Goal: Task Accomplishment & Management: Use online tool/utility

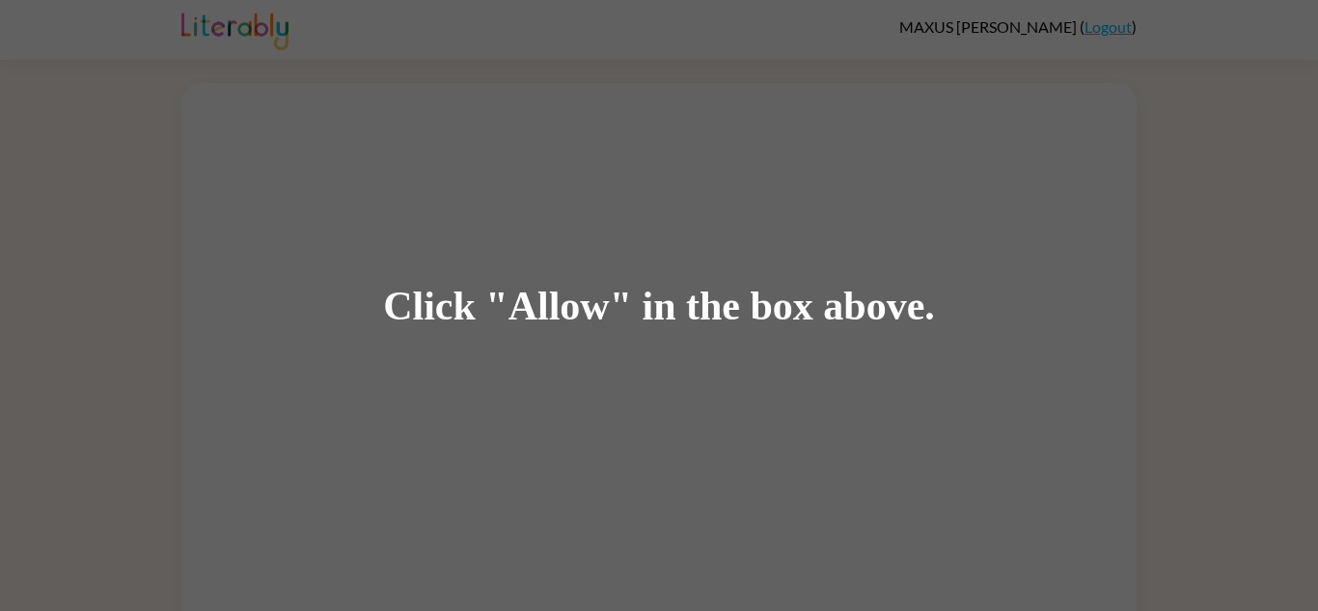
click at [617, 284] on div "Click "Allow" in the box above." at bounding box center [659, 305] width 552 height 43
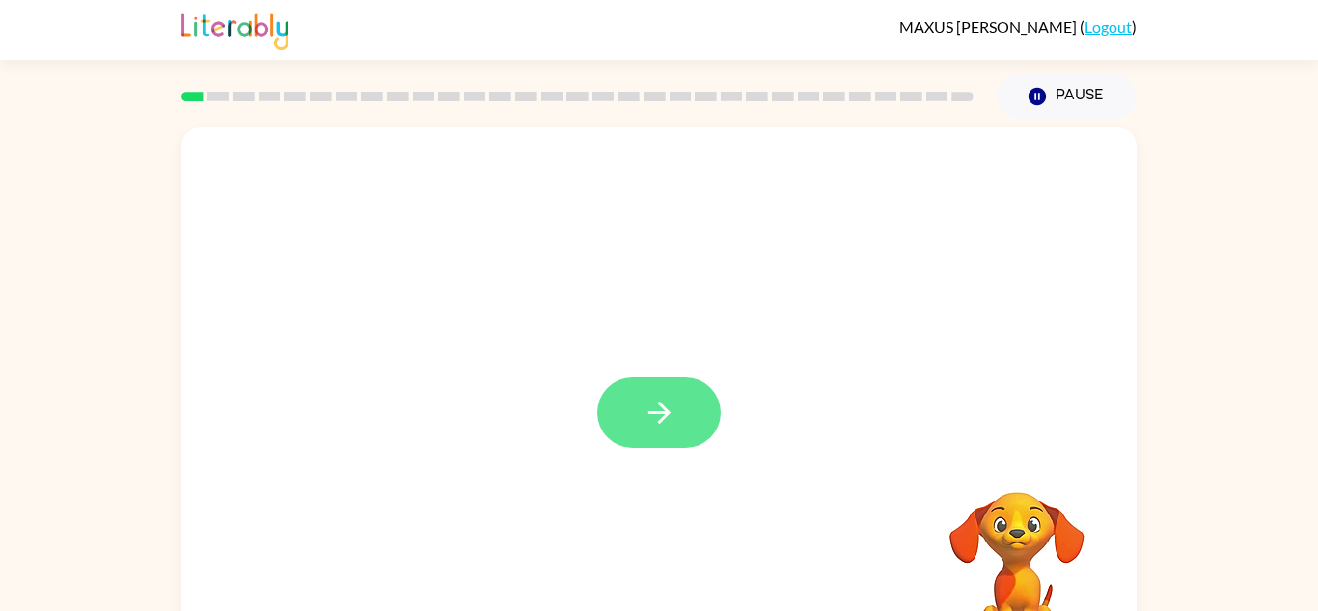
click at [716, 415] on button "button" at bounding box center [658, 412] width 123 height 70
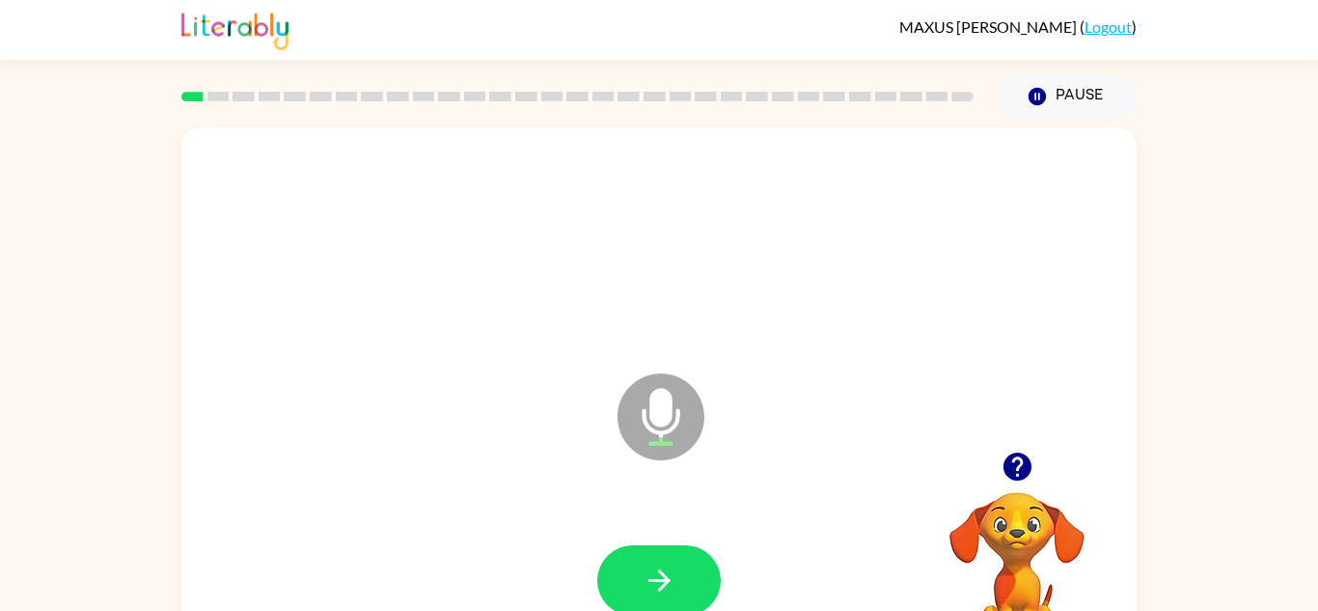
click at [668, 534] on div at bounding box center [659, 581] width 916 height 158
click at [664, 574] on icon "button" at bounding box center [658, 580] width 22 height 22
click at [647, 580] on icon "button" at bounding box center [659, 580] width 34 height 34
click at [650, 571] on icon "button" at bounding box center [659, 580] width 34 height 34
click at [636, 591] on button "button" at bounding box center [658, 580] width 123 height 70
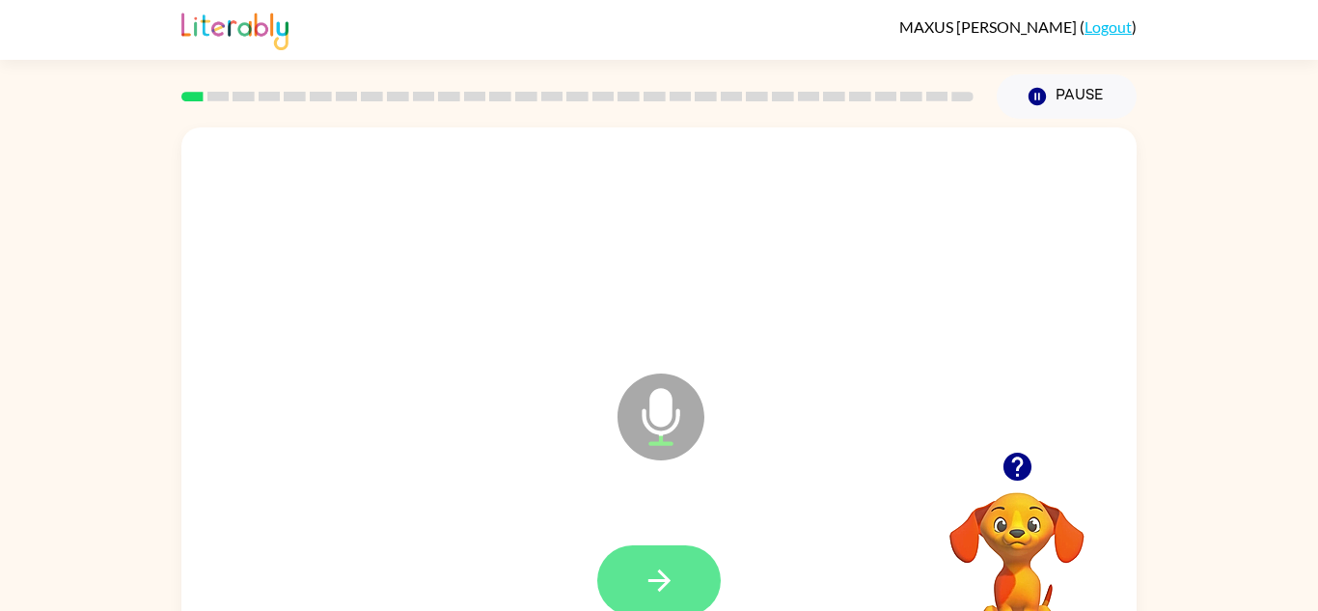
click at [679, 583] on button "button" at bounding box center [658, 580] width 123 height 70
click at [660, 563] on icon "button" at bounding box center [659, 580] width 34 height 34
click at [664, 578] on icon "button" at bounding box center [659, 580] width 34 height 34
click at [716, 595] on button "button" at bounding box center [658, 580] width 123 height 70
click at [848, 362] on div "Microphone The Microphone is here when it is your turn to talk" at bounding box center [613, 368] width 824 height 69
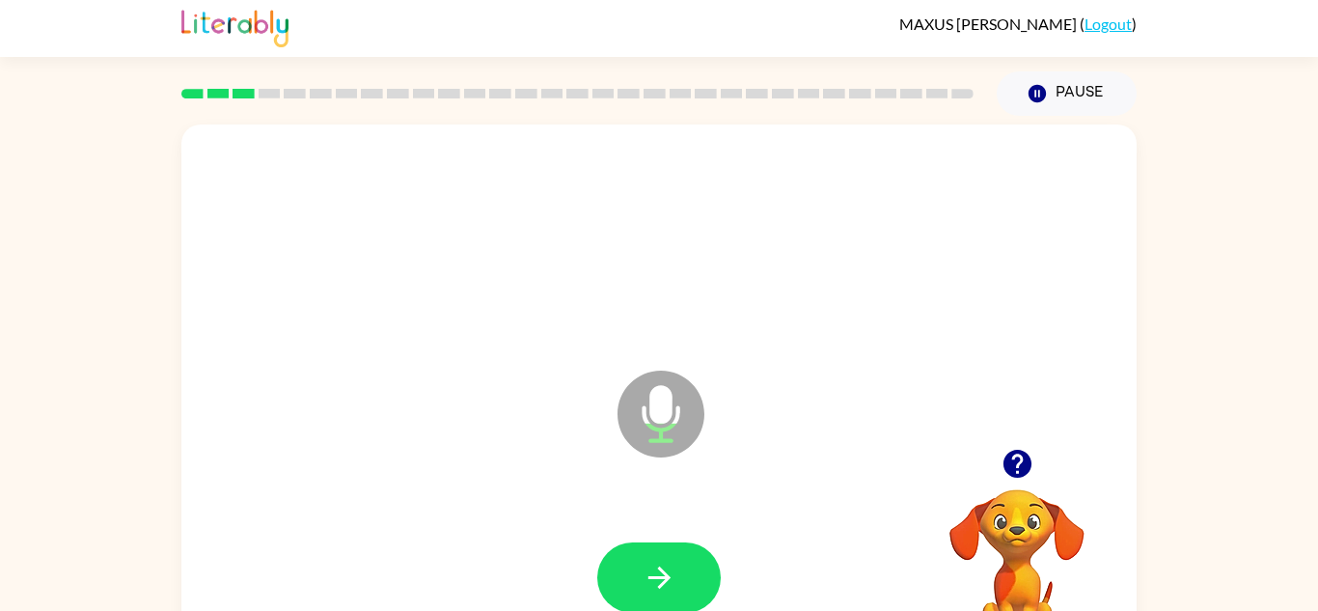
scroll to position [10, 0]
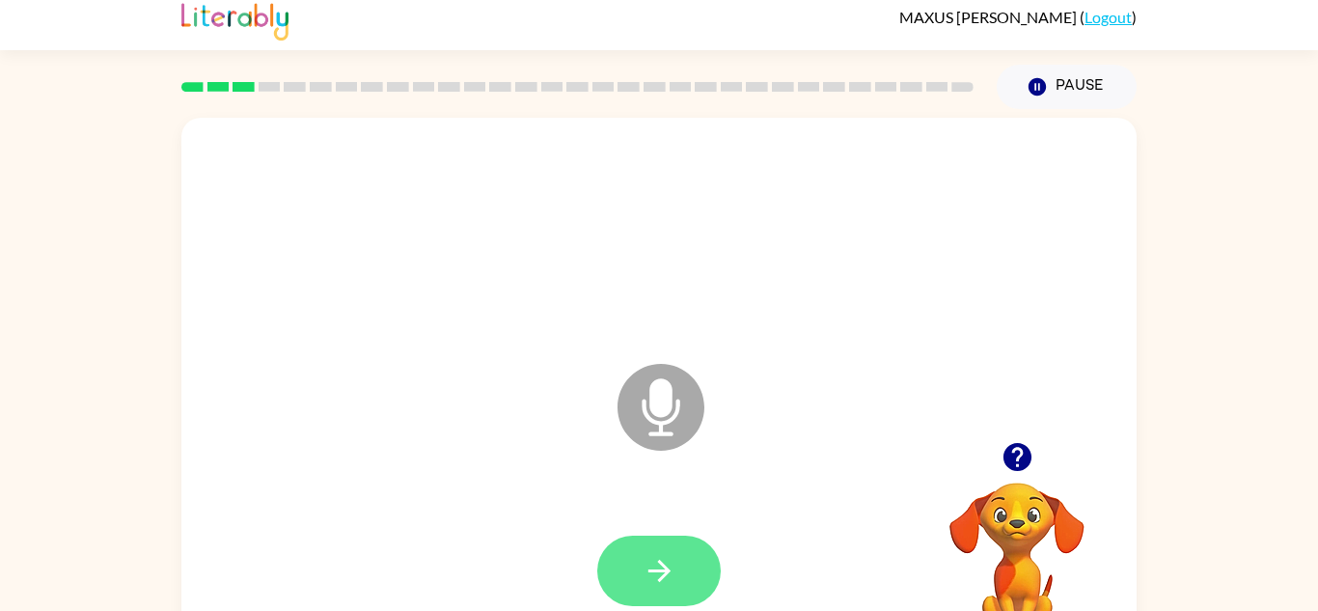
click at [677, 561] on button "button" at bounding box center [658, 570] width 123 height 70
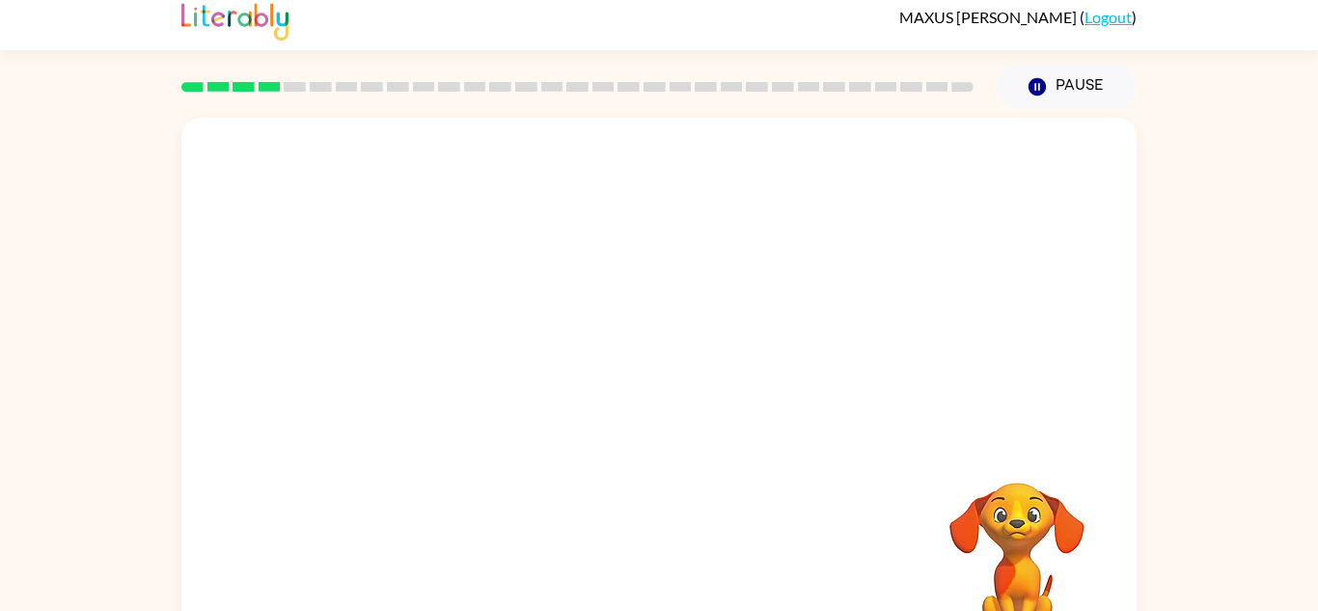
click at [676, 165] on div at bounding box center [659, 235] width 916 height 158
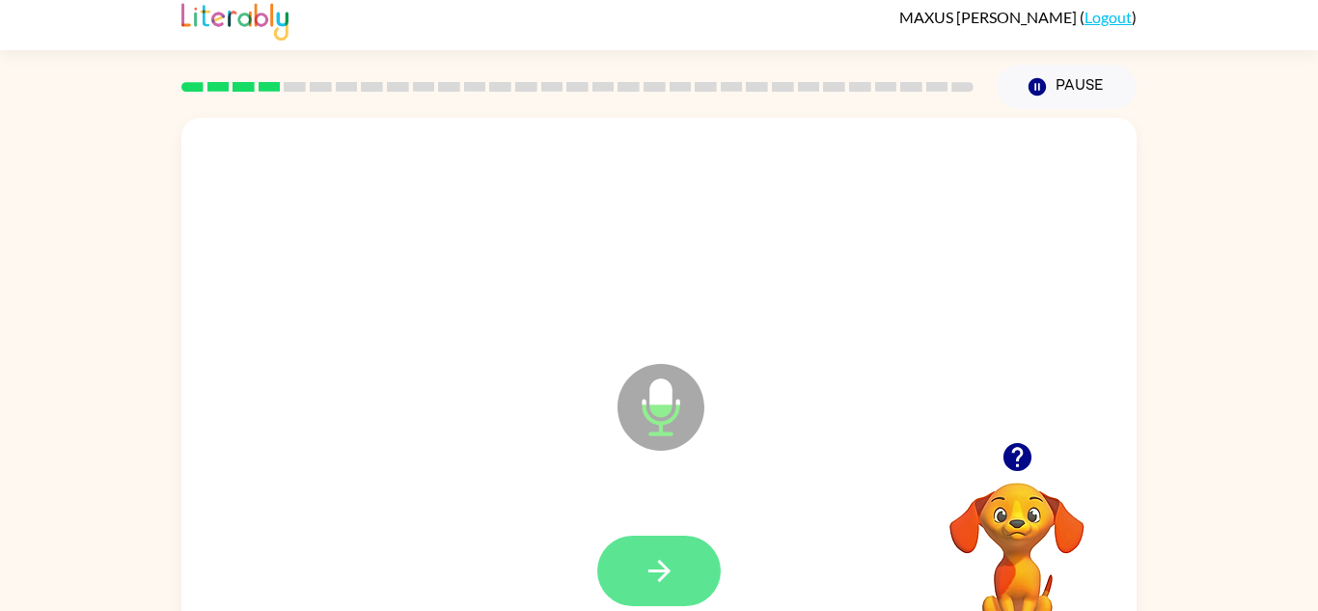
click at [671, 600] on button "button" at bounding box center [658, 570] width 123 height 70
click at [667, 542] on button "button" at bounding box center [658, 570] width 123 height 70
click at [683, 581] on button "button" at bounding box center [658, 570] width 123 height 70
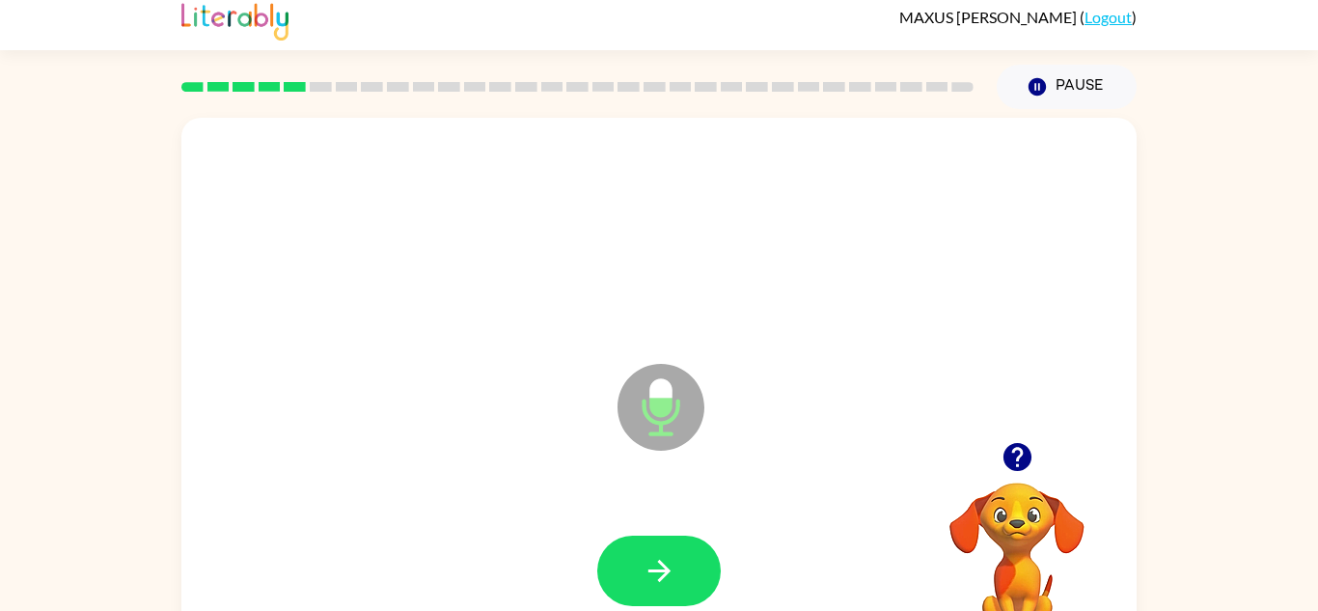
scroll to position [11, 0]
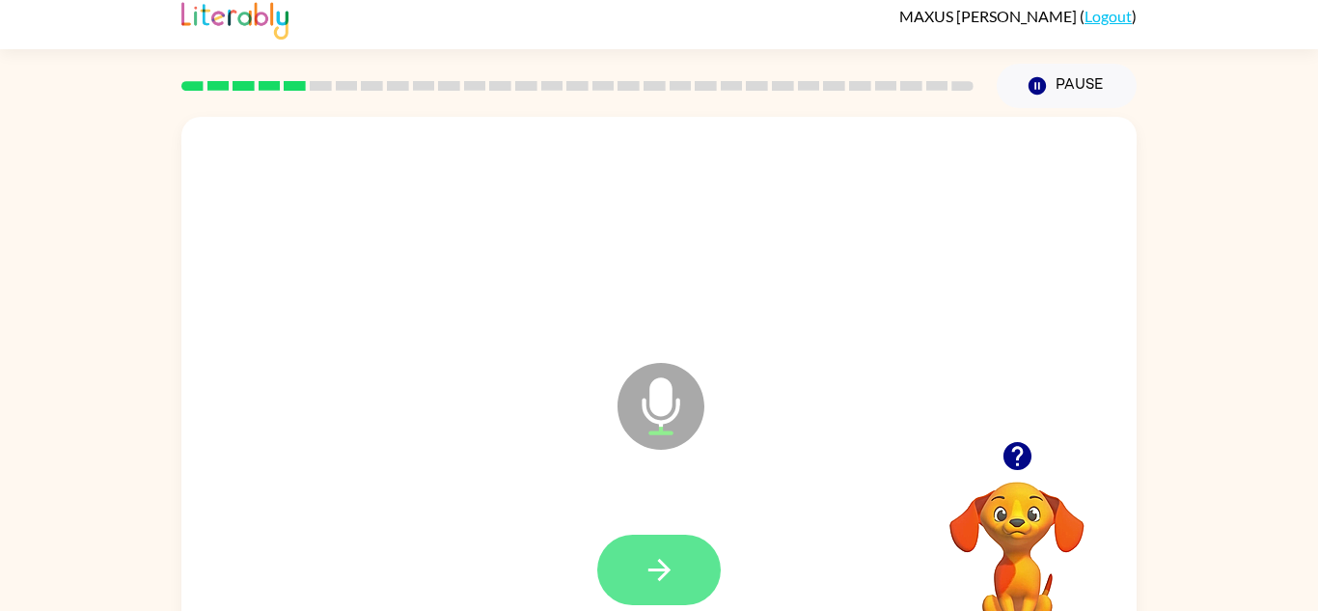
click at [686, 561] on button "button" at bounding box center [658, 569] width 123 height 70
click at [653, 592] on div at bounding box center [658, 569] width 123 height 70
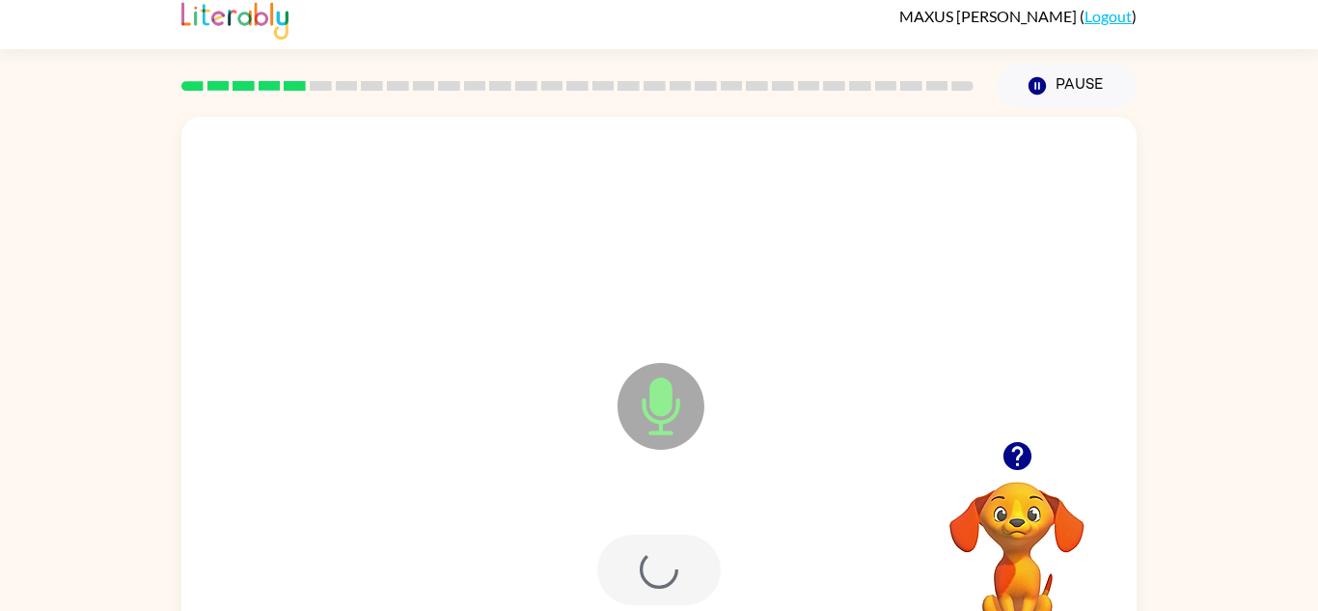
click at [664, 555] on div at bounding box center [658, 569] width 123 height 70
click at [667, 595] on div at bounding box center [658, 569] width 123 height 70
click at [687, 551] on button "button" at bounding box center [658, 569] width 123 height 70
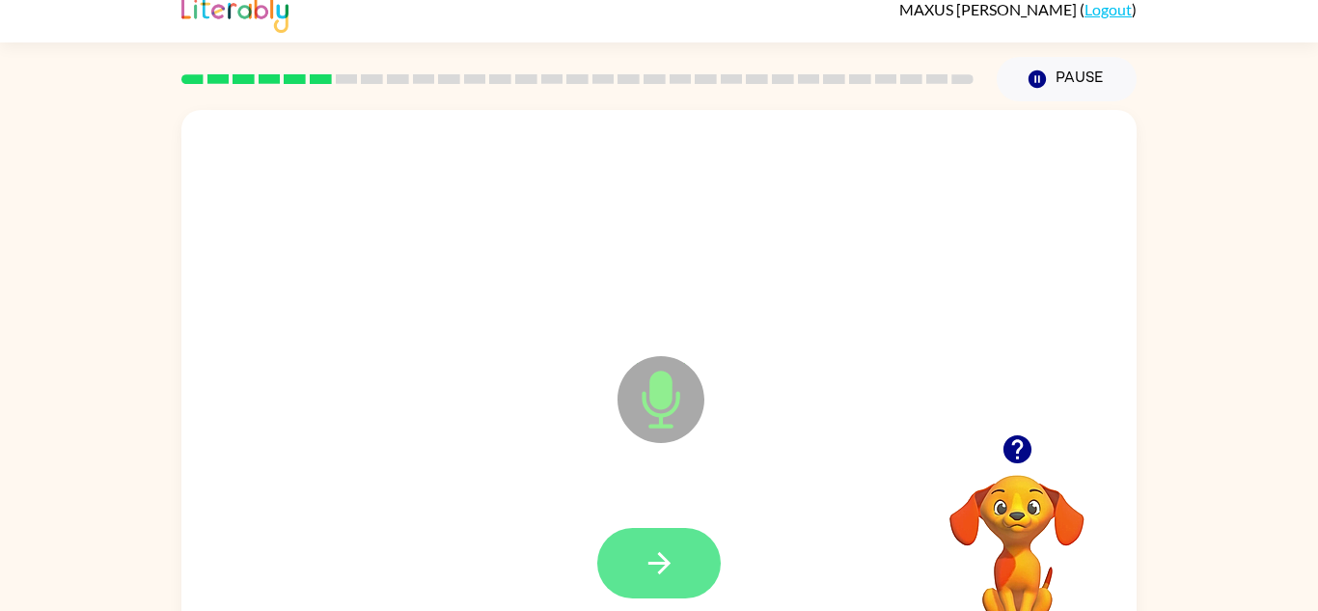
click at [673, 585] on button "button" at bounding box center [658, 563] width 123 height 70
click at [661, 592] on button "button" at bounding box center [658, 563] width 123 height 70
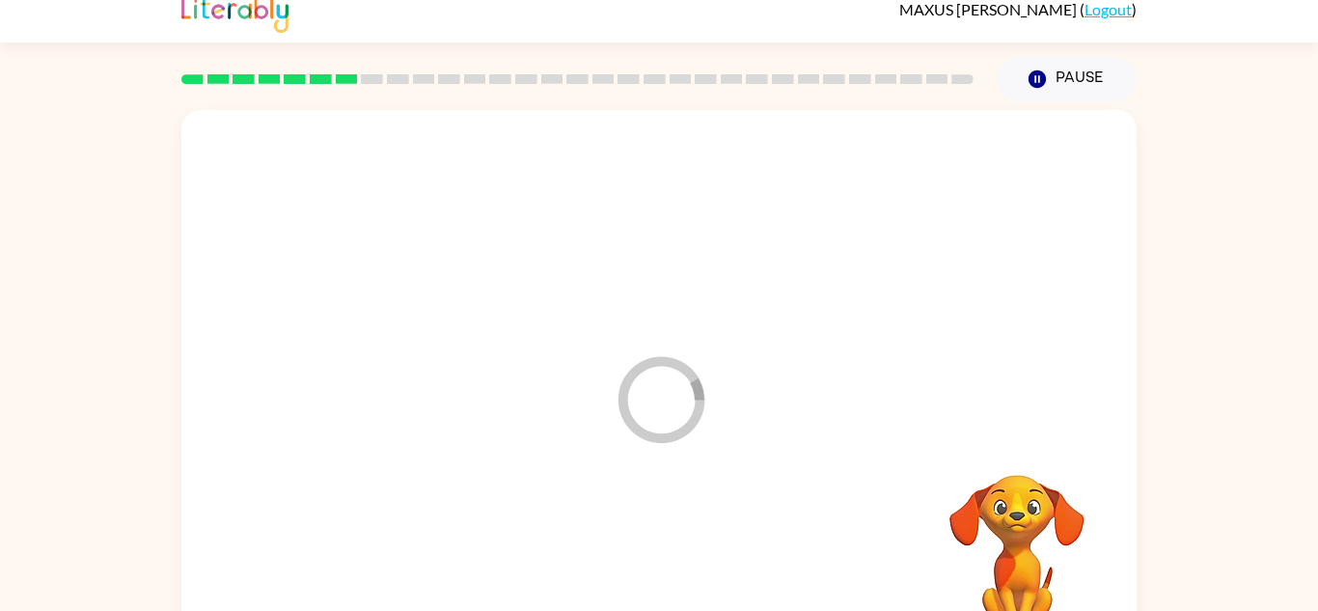
click at [653, 580] on div at bounding box center [659, 563] width 916 height 158
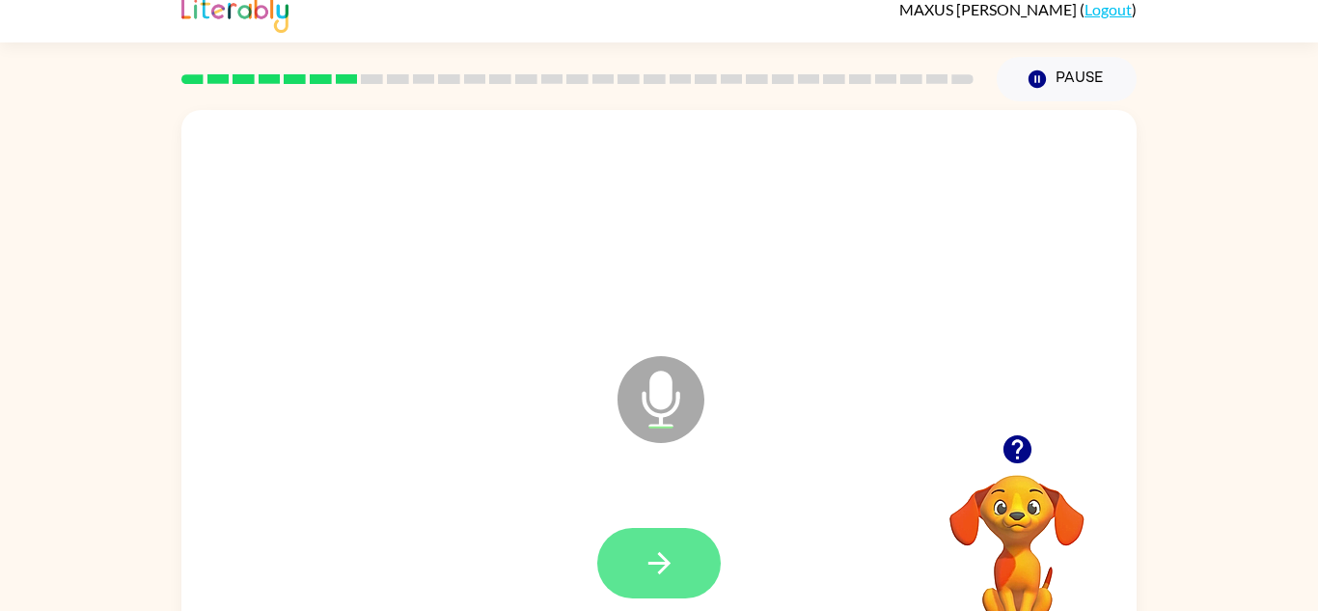
click at [701, 579] on button "button" at bounding box center [658, 563] width 123 height 70
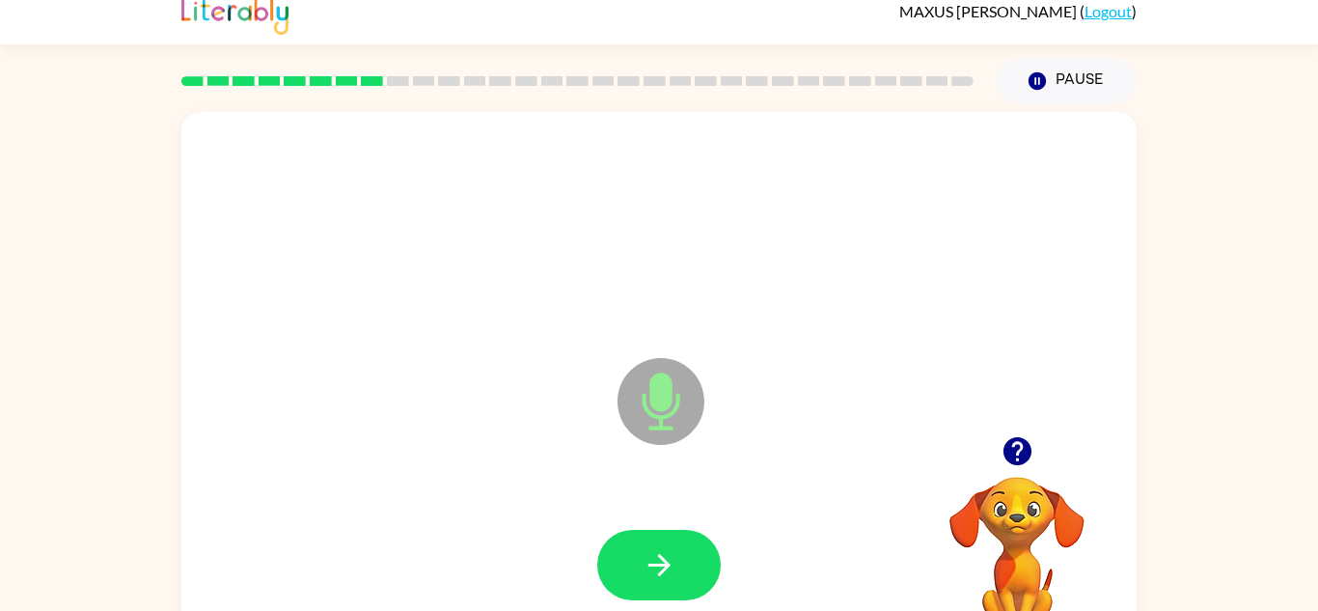
scroll to position [12, 0]
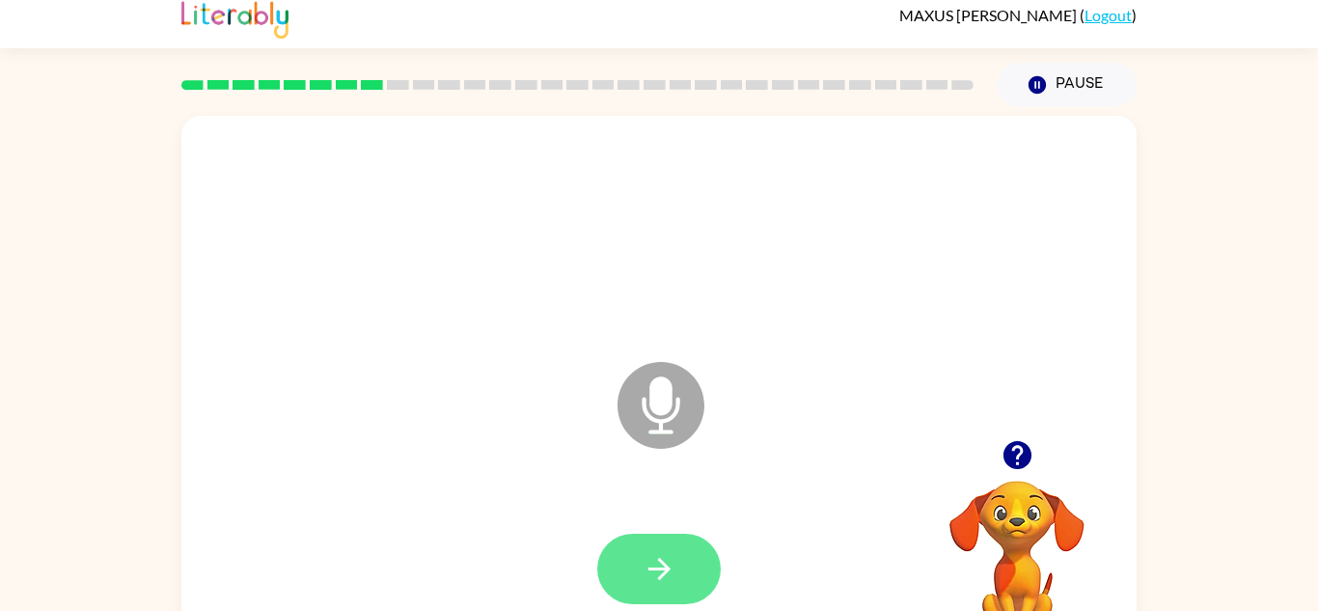
click at [632, 569] on button "button" at bounding box center [658, 568] width 123 height 70
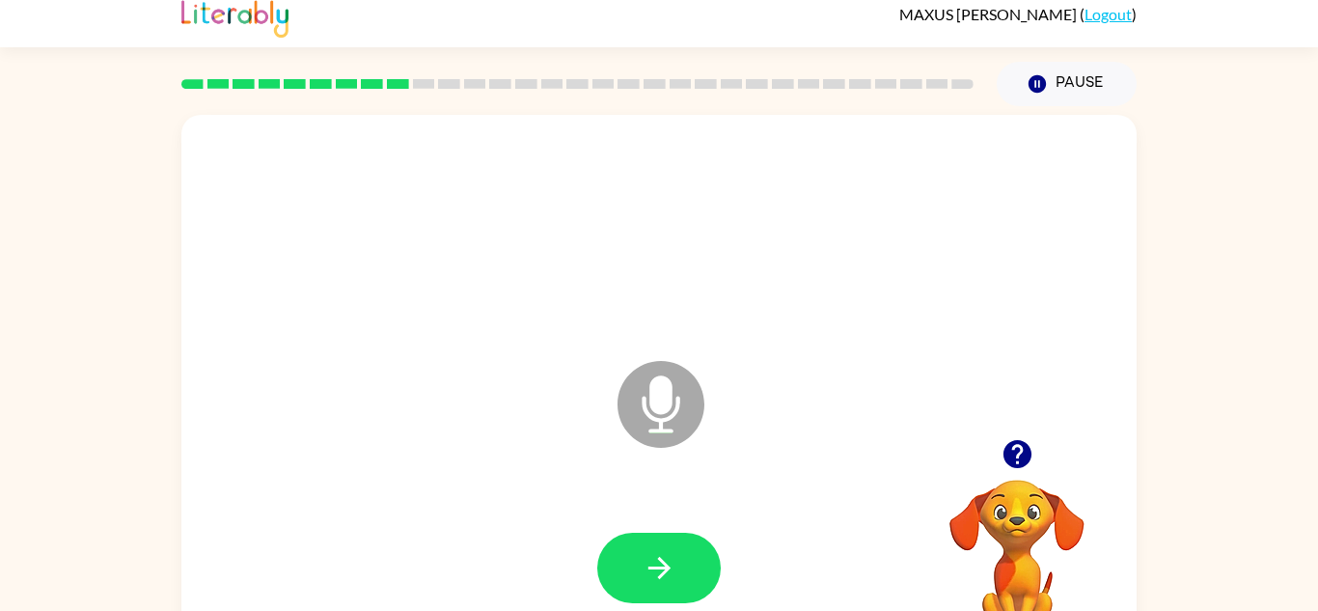
click at [1025, 464] on icon "button" at bounding box center [1016, 454] width 28 height 28
click at [653, 581] on icon "button" at bounding box center [659, 568] width 34 height 34
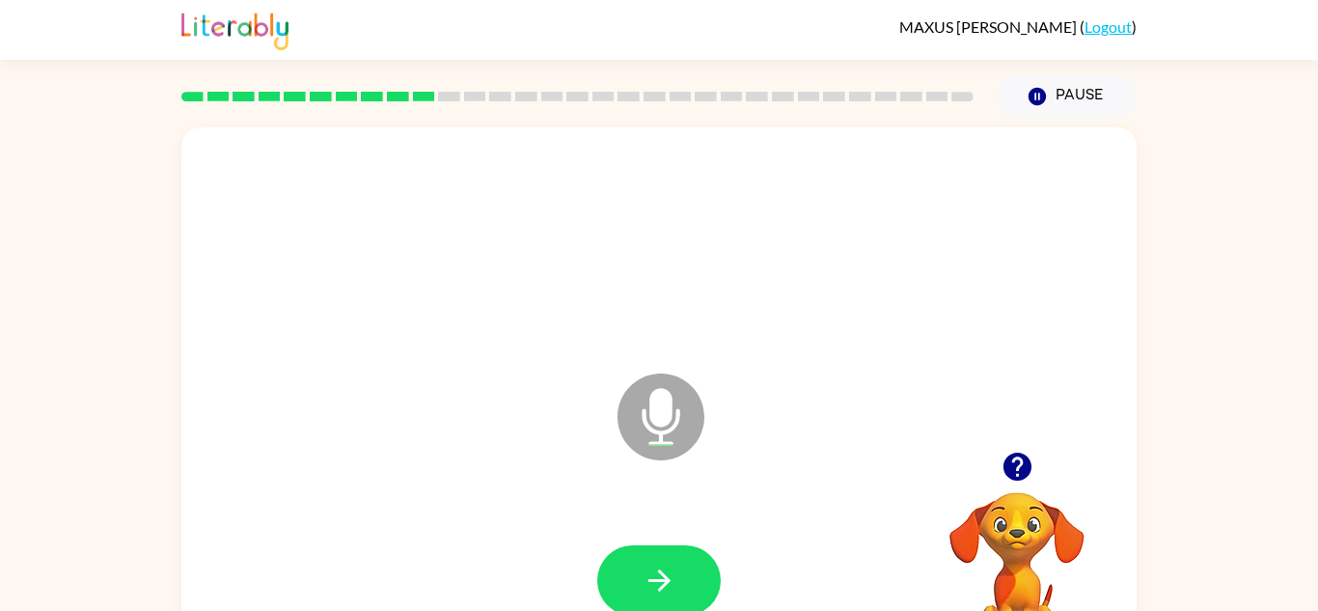
click at [720, 568] on div at bounding box center [658, 580] width 123 height 70
click at [731, 576] on div at bounding box center [659, 581] width 916 height 158
click at [625, 530] on div at bounding box center [659, 581] width 916 height 158
click at [648, 556] on button "button" at bounding box center [658, 580] width 123 height 70
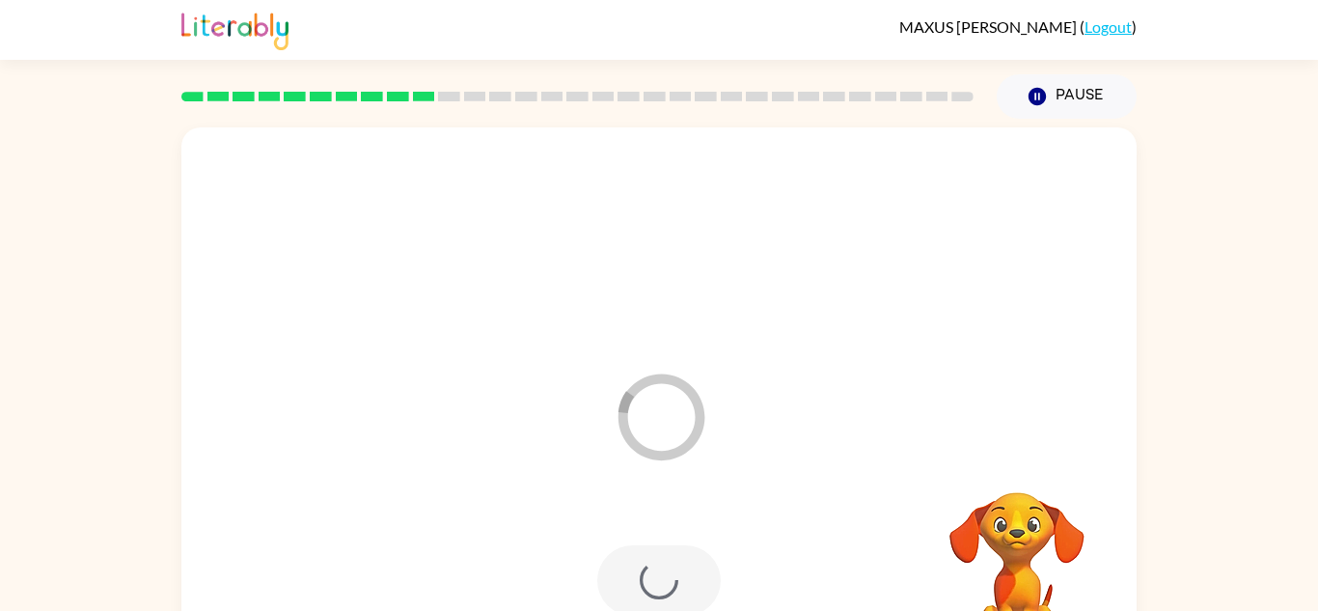
click at [396, 437] on div "Loader Your response is being sent to our graders" at bounding box center [658, 402] width 955 height 551
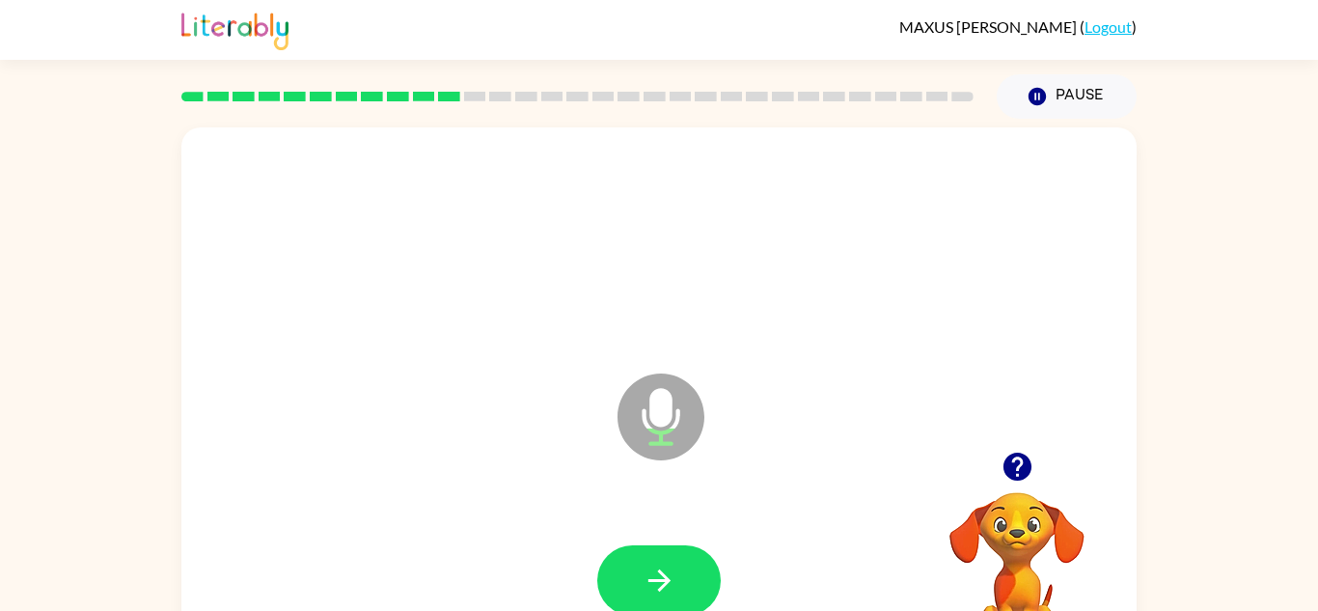
click at [651, 161] on div "Microphone The Microphone is here when it is your turn to talk" at bounding box center [658, 402] width 955 height 551
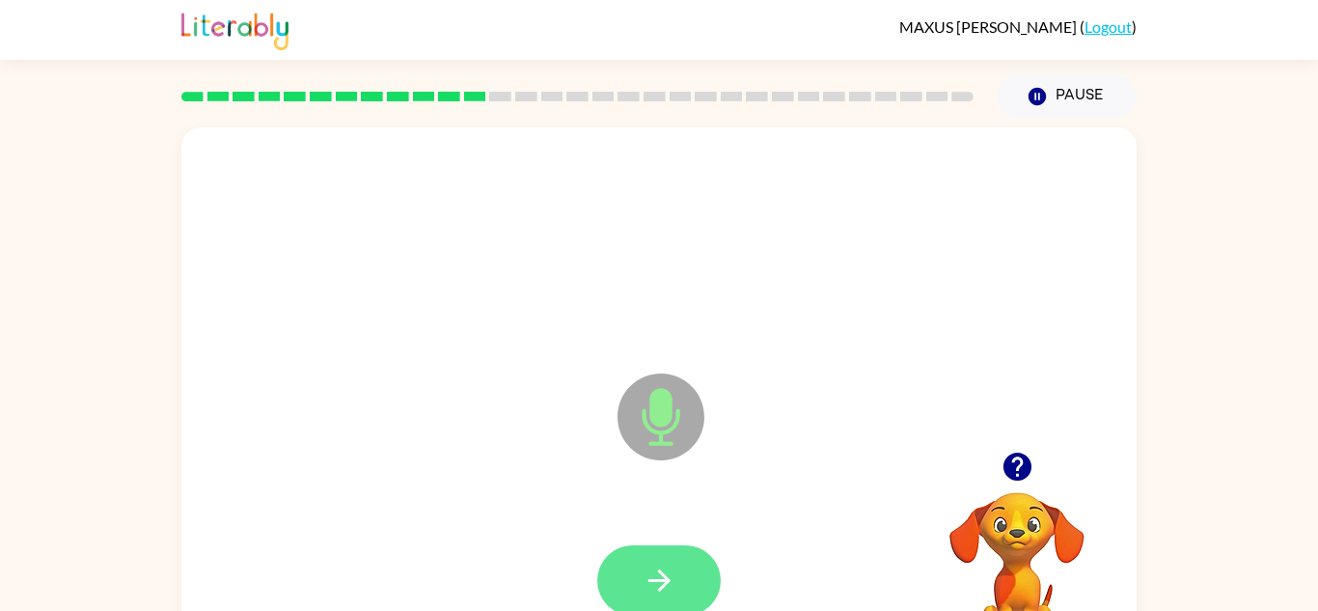
click at [668, 555] on button "button" at bounding box center [658, 580] width 123 height 70
click at [668, 575] on div at bounding box center [658, 580] width 123 height 70
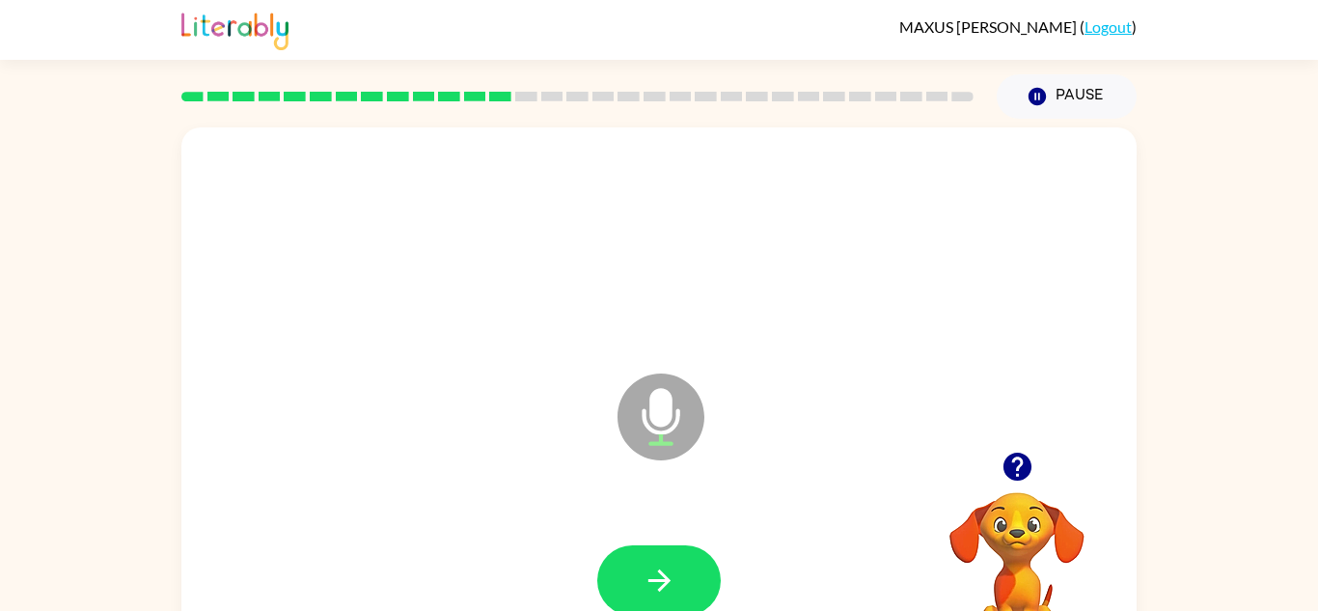
click at [1048, 524] on video "Your browser must support playing .mp4 files to use Literably. Please try using…" at bounding box center [1016, 558] width 193 height 193
click at [1074, 595] on video "Your browser must support playing .mp4 files to use Literably. Please try using…" at bounding box center [1016, 558] width 193 height 193
click at [1037, 571] on video "Your browser must support playing .mp4 files to use Literably. Please try using…" at bounding box center [1016, 558] width 193 height 193
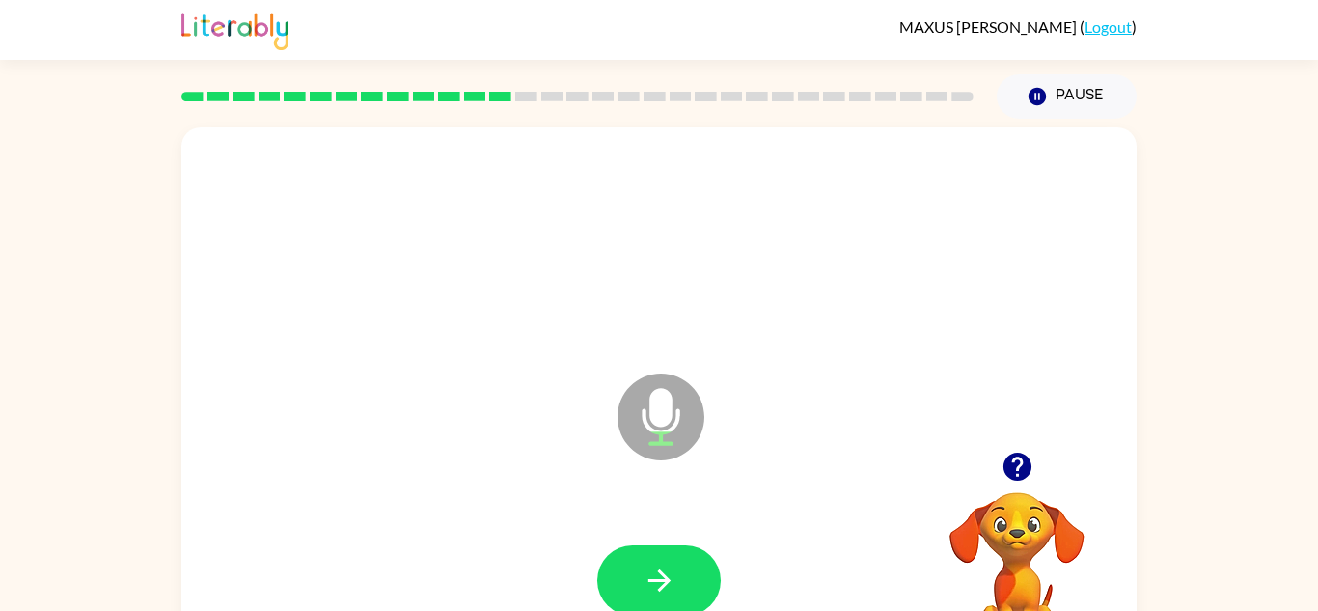
click at [1038, 569] on video "Your browser must support playing .mp4 files to use Literably. Please try using…" at bounding box center [1016, 558] width 193 height 193
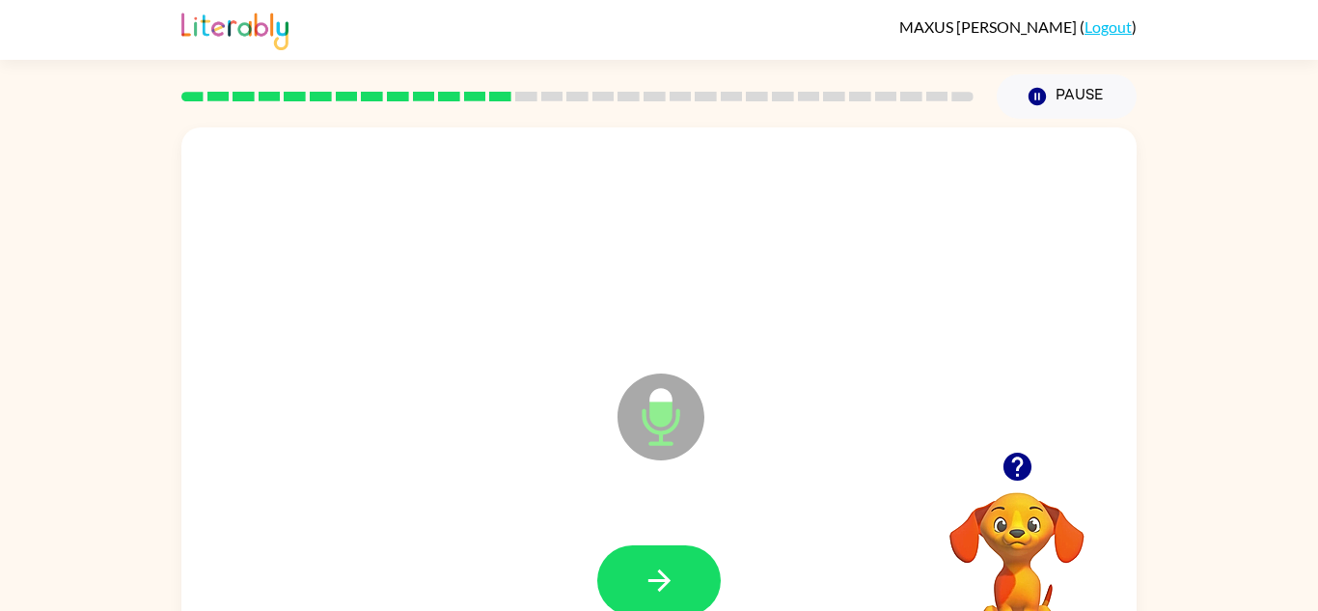
click at [1038, 569] on video "Your browser must support playing .mp4 files to use Literably. Please try using…" at bounding box center [1016, 558] width 193 height 193
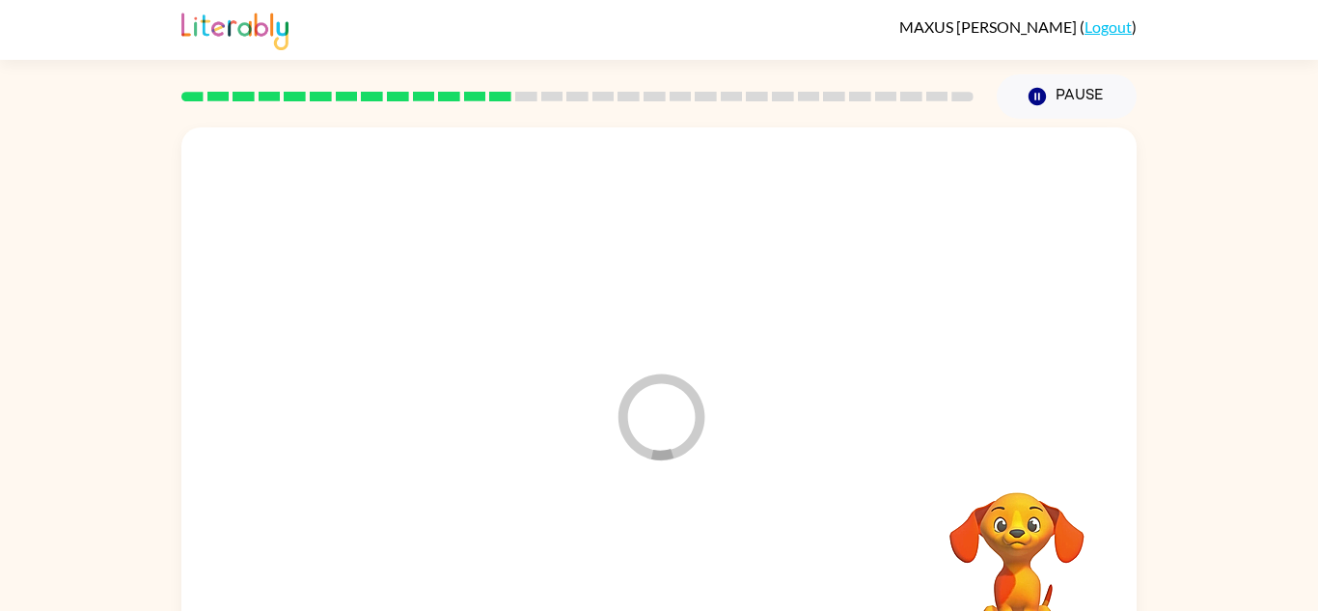
click at [660, 557] on div at bounding box center [659, 581] width 916 height 158
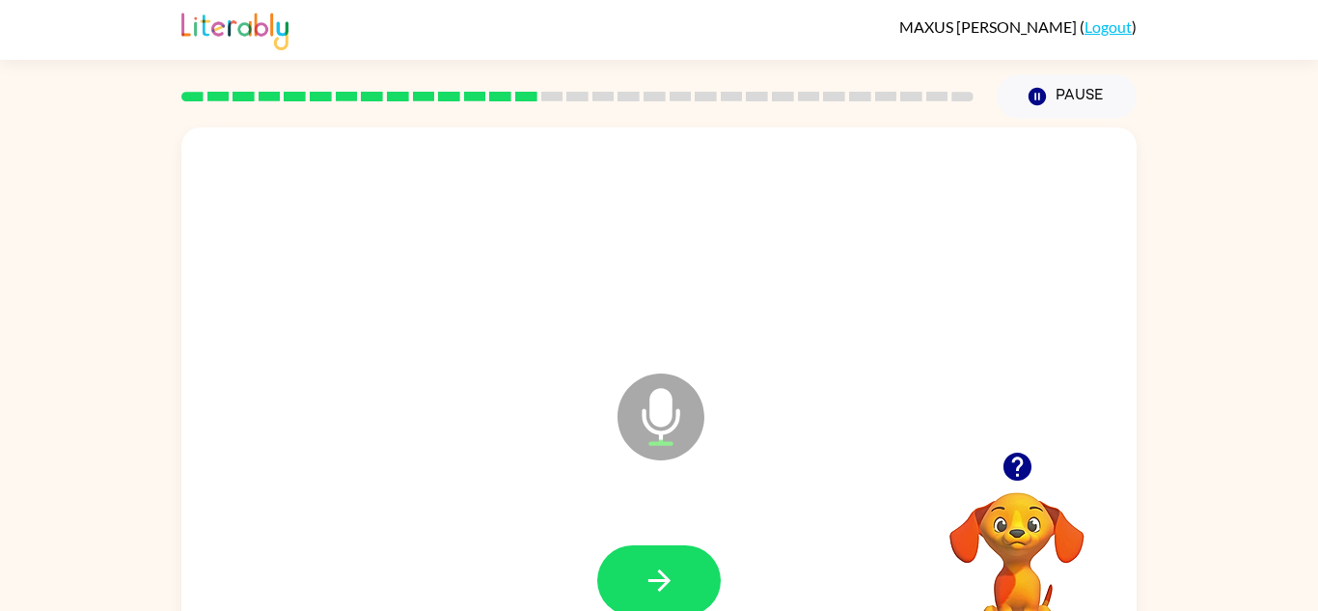
click at [1031, 541] on video "Your browser must support playing .mp4 files to use Literably. Please try using…" at bounding box center [1016, 558] width 193 height 193
click at [1023, 475] on icon "button" at bounding box center [1016, 466] width 28 height 28
click at [676, 557] on button "button" at bounding box center [658, 580] width 123 height 70
click at [668, 557] on button "button" at bounding box center [658, 580] width 123 height 70
click at [639, 567] on button "button" at bounding box center [658, 580] width 123 height 70
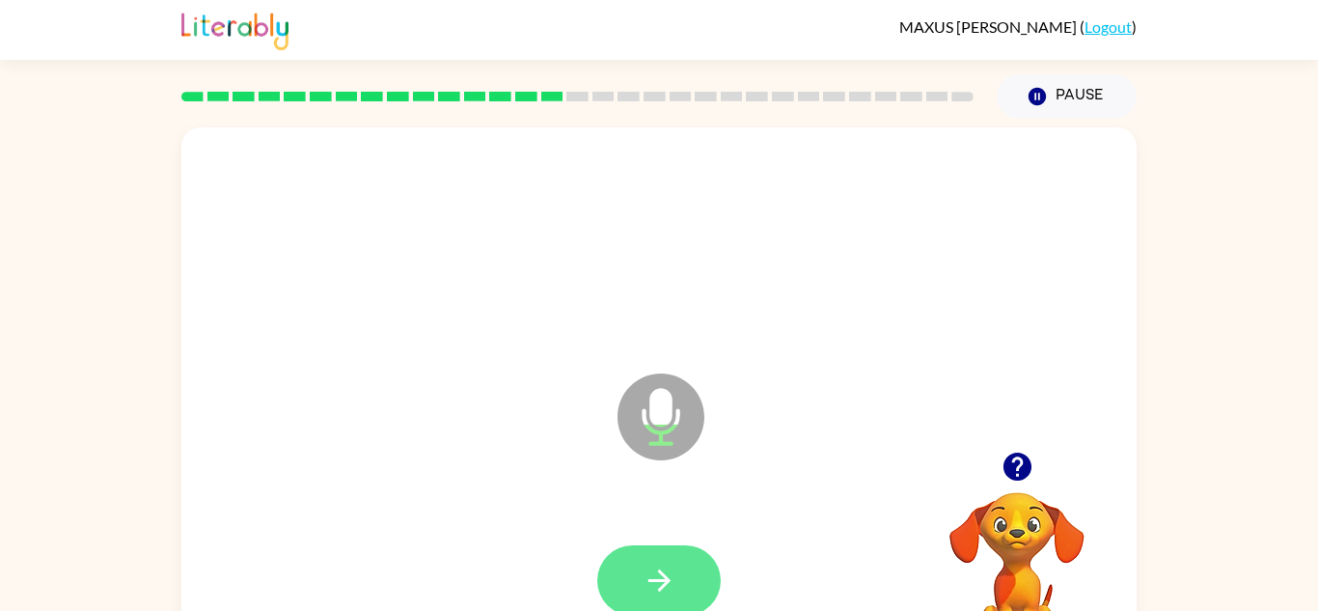
click at [668, 576] on icon "button" at bounding box center [659, 580] width 34 height 34
click at [655, 561] on button "button" at bounding box center [658, 580] width 123 height 70
click at [657, 585] on icon "button" at bounding box center [659, 580] width 34 height 34
click at [658, 583] on icon "button" at bounding box center [659, 580] width 34 height 34
click at [667, 610] on button "button" at bounding box center [658, 580] width 123 height 70
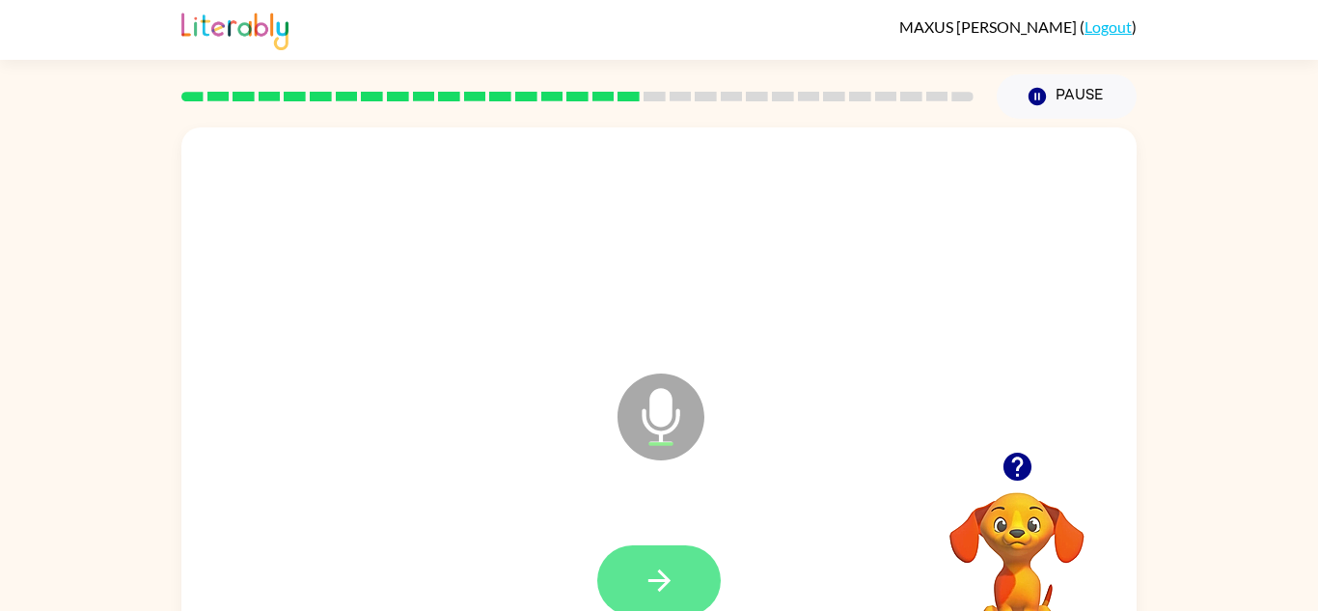
click at [609, 575] on button "button" at bounding box center [658, 580] width 123 height 70
click at [675, 571] on icon "button" at bounding box center [659, 580] width 34 height 34
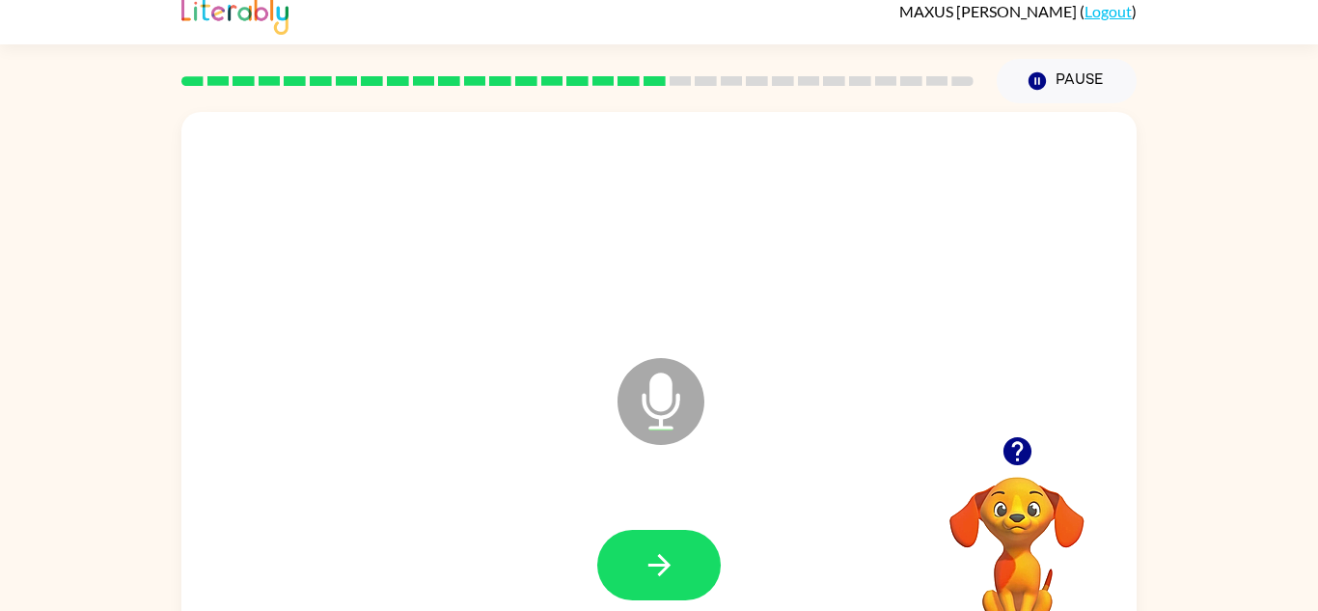
scroll to position [68, 0]
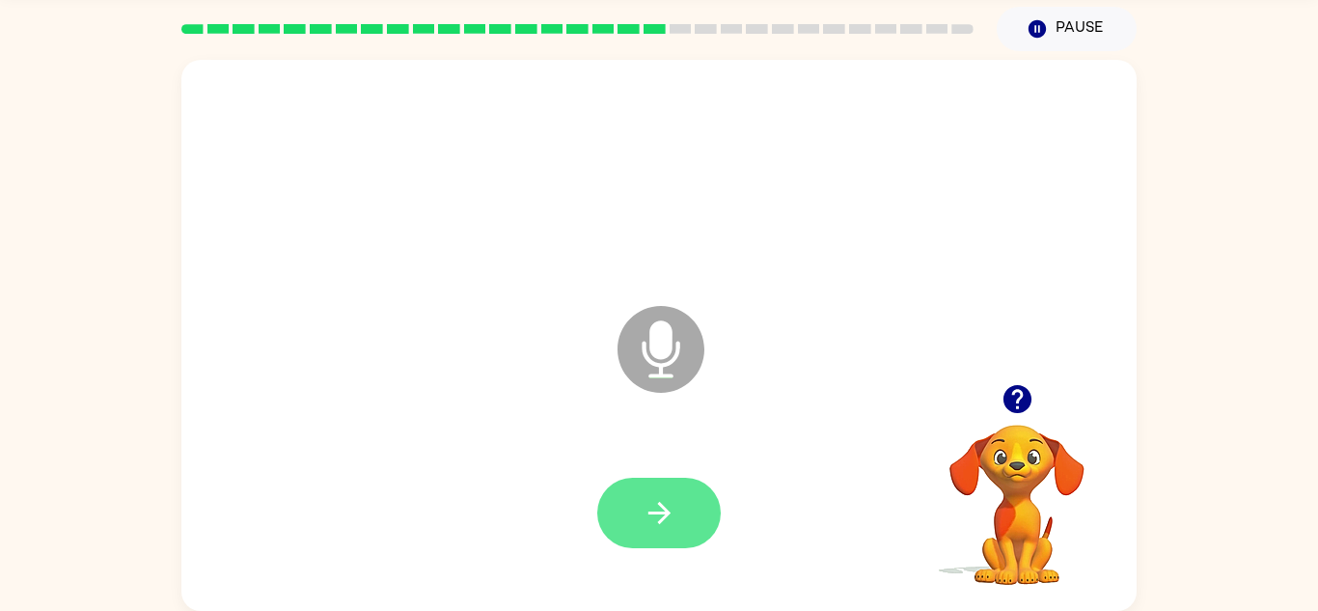
click at [669, 498] on icon "button" at bounding box center [659, 513] width 34 height 34
click at [667, 501] on icon "button" at bounding box center [659, 513] width 34 height 34
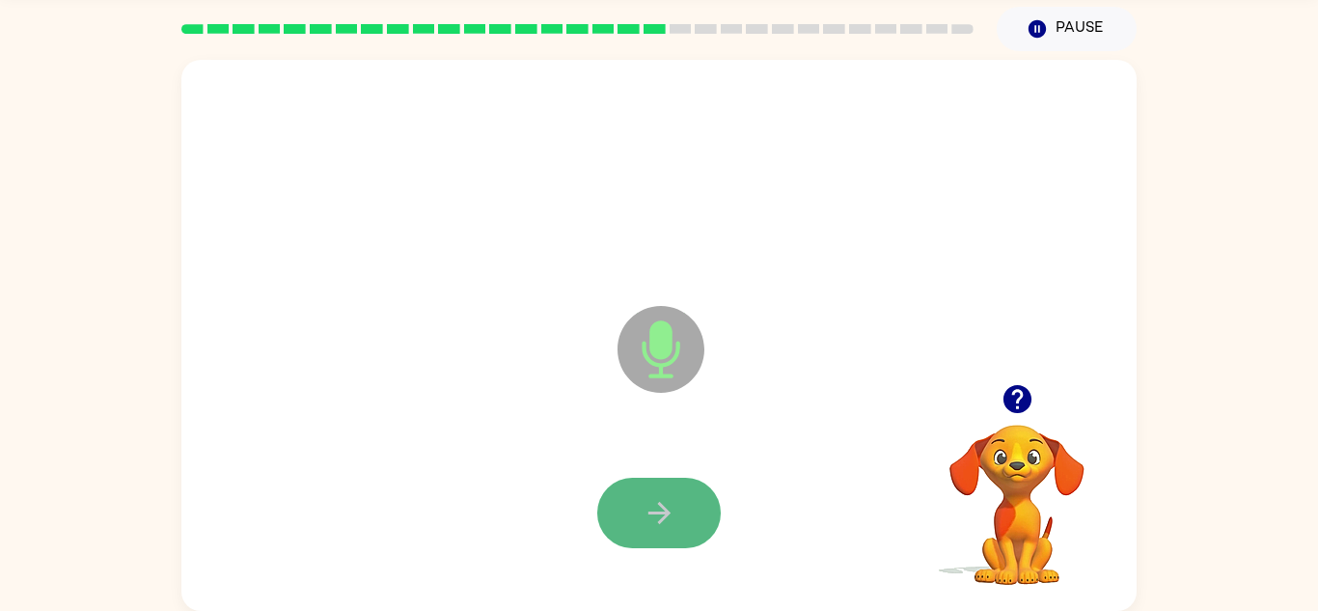
click at [681, 518] on button "button" at bounding box center [658, 512] width 123 height 70
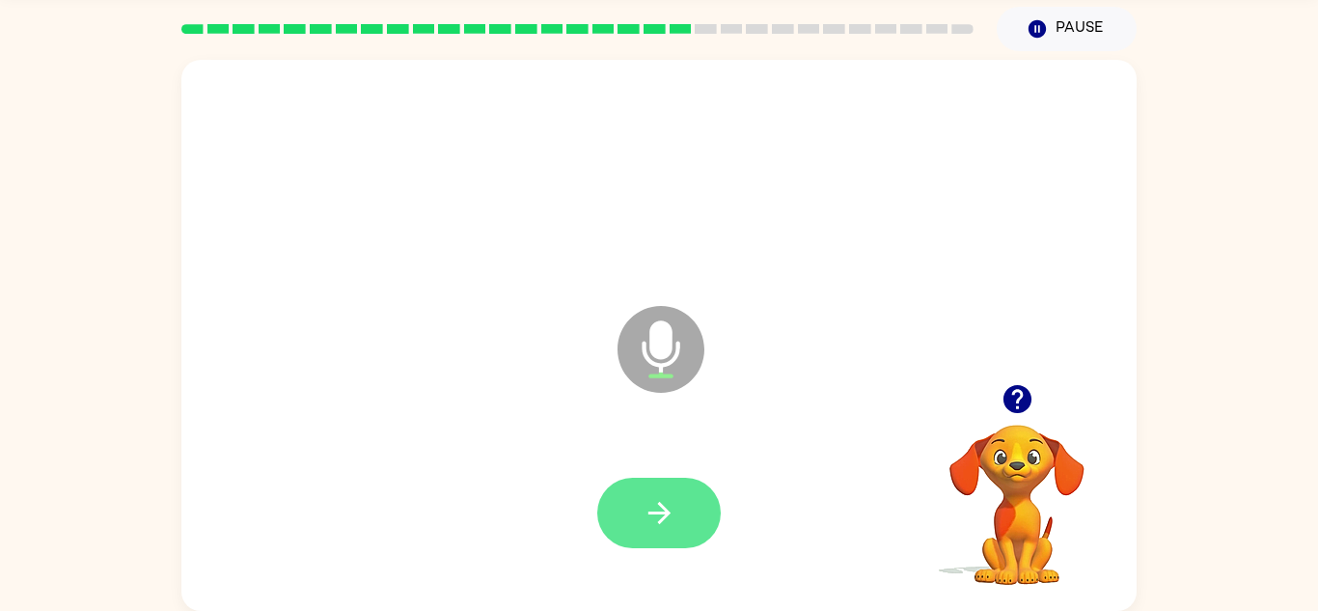
click at [655, 540] on button "button" at bounding box center [658, 512] width 123 height 70
click at [675, 505] on icon "button" at bounding box center [659, 513] width 34 height 34
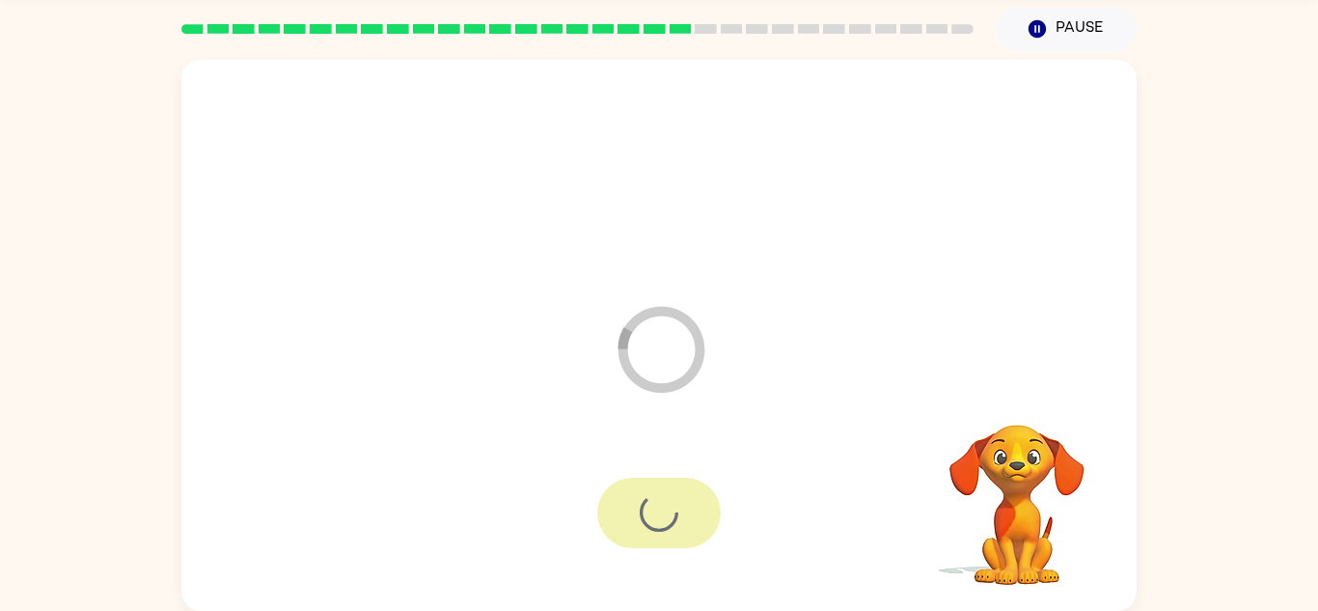
scroll to position [0, 0]
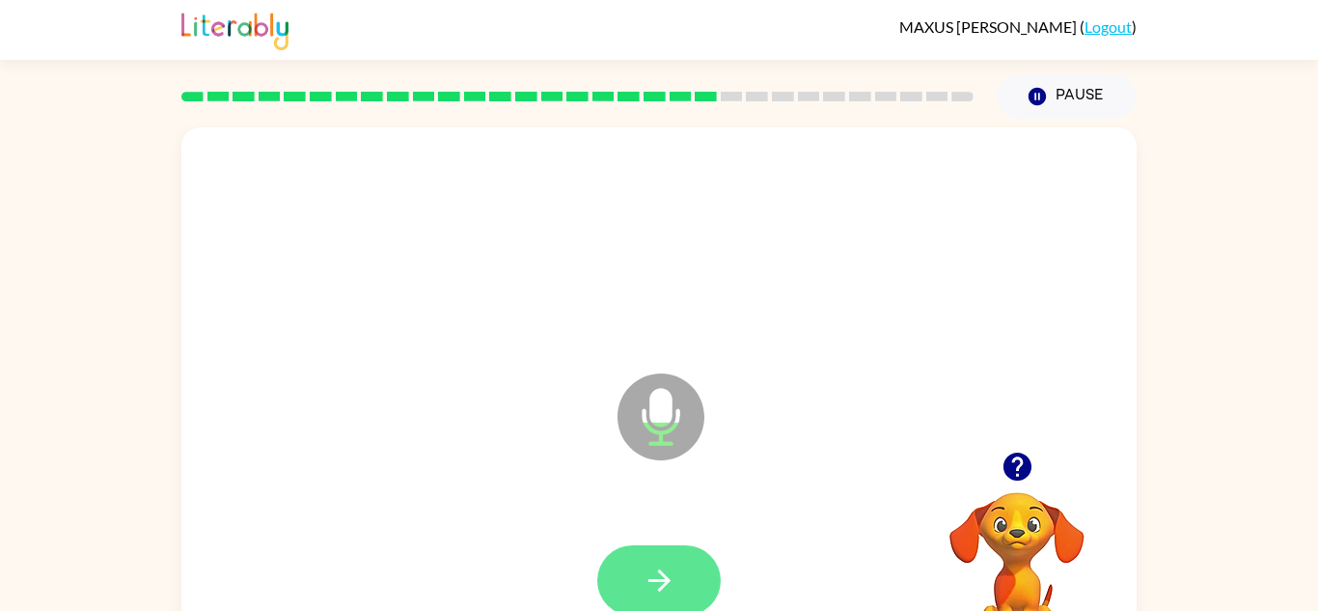
click at [668, 577] on icon "button" at bounding box center [659, 580] width 34 height 34
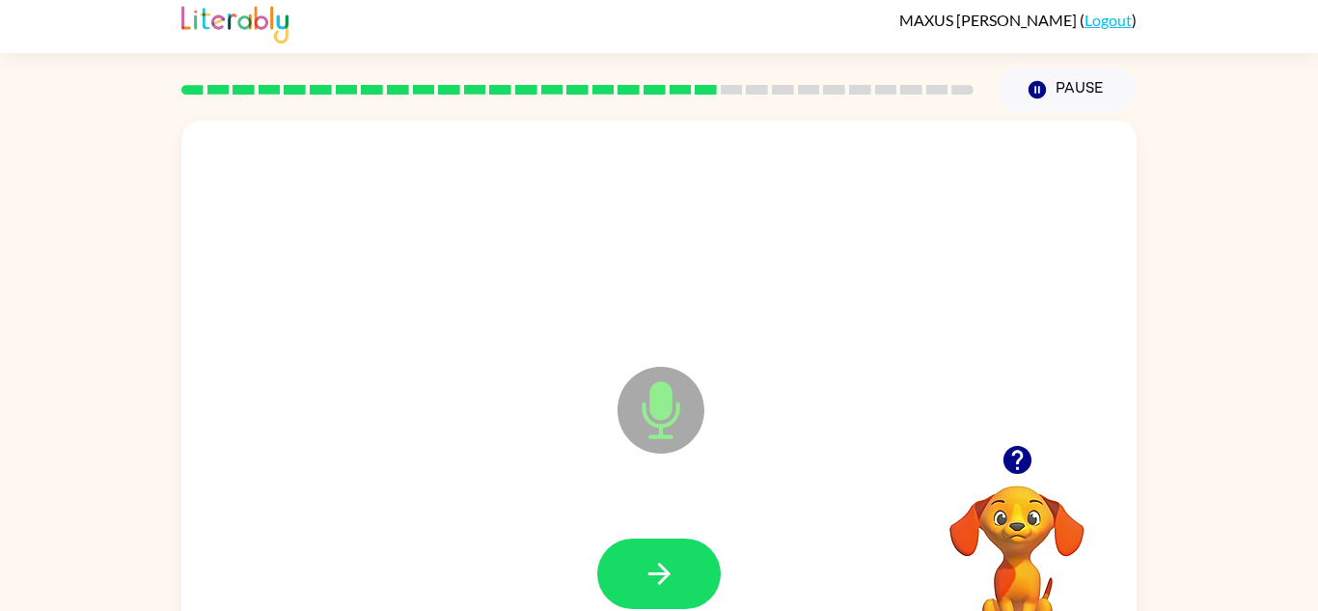
scroll to position [14, 0]
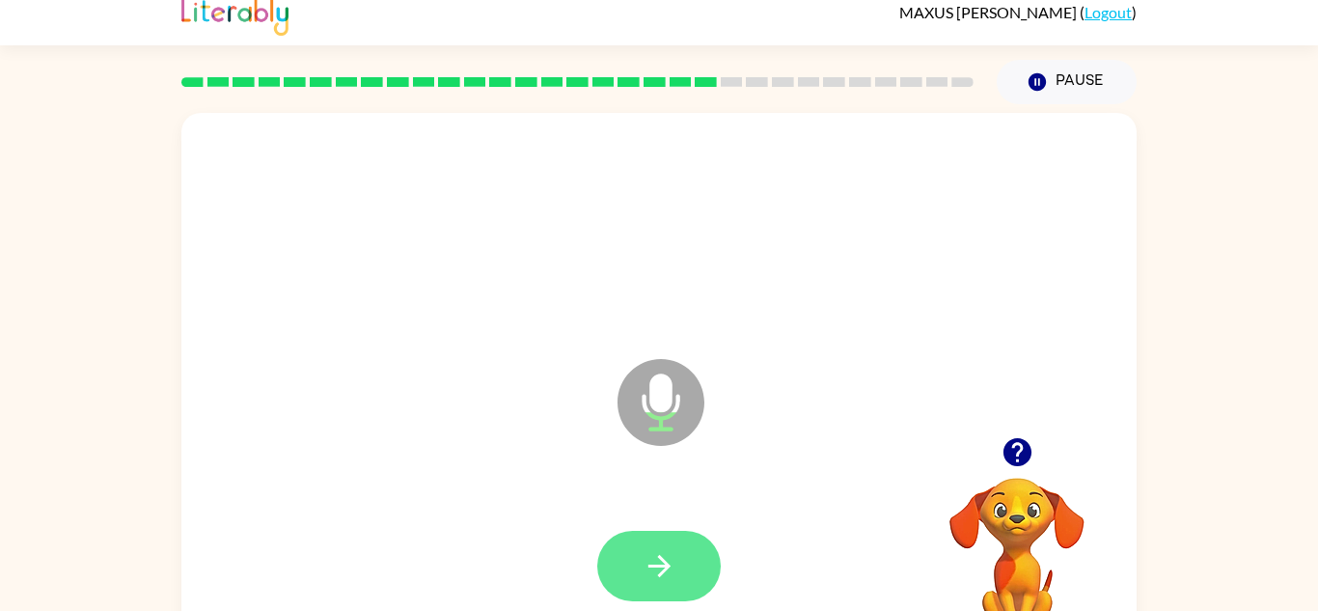
click at [645, 566] on icon "button" at bounding box center [659, 566] width 34 height 34
click at [649, 589] on button "button" at bounding box center [658, 566] width 123 height 70
click at [677, 555] on button "button" at bounding box center [658, 566] width 123 height 70
click at [656, 537] on button "button" at bounding box center [658, 566] width 123 height 70
click at [677, 599] on button "button" at bounding box center [658, 566] width 123 height 70
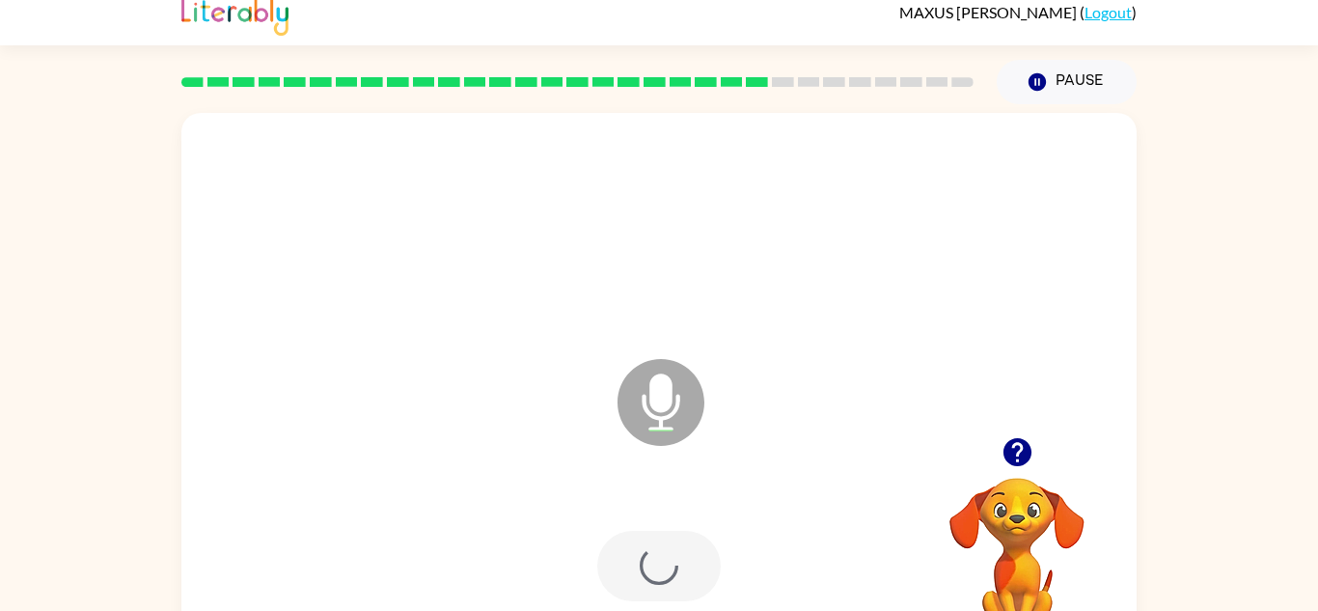
click at [710, 566] on div at bounding box center [658, 566] width 123 height 70
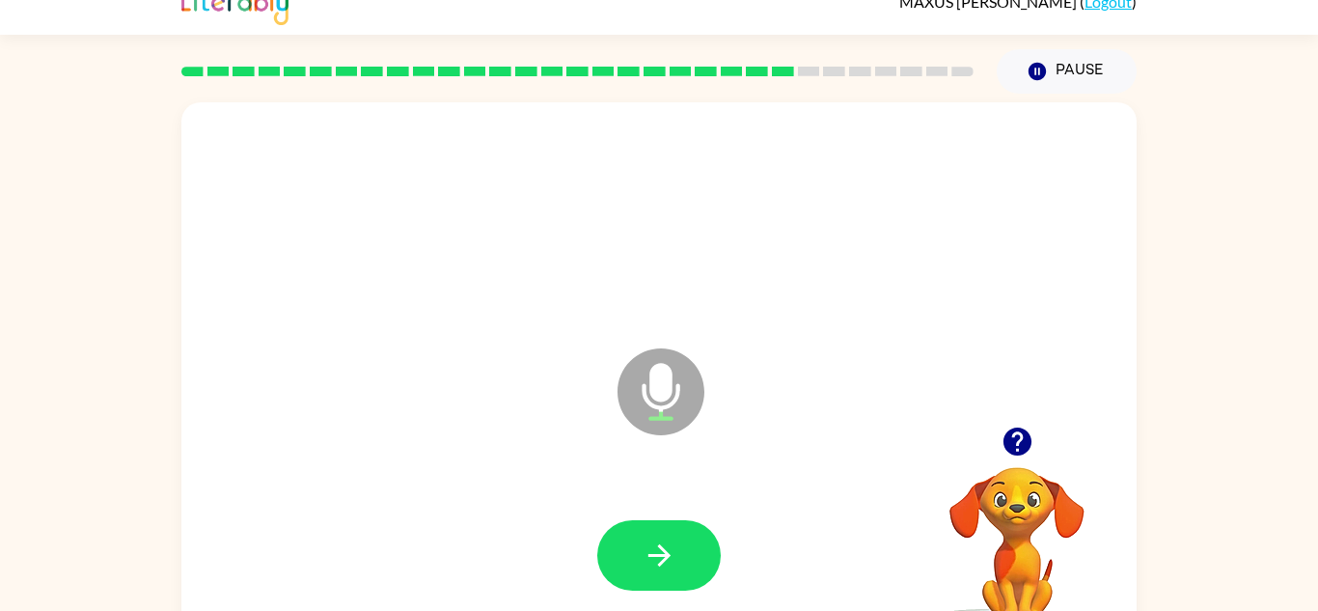
scroll to position [33, 0]
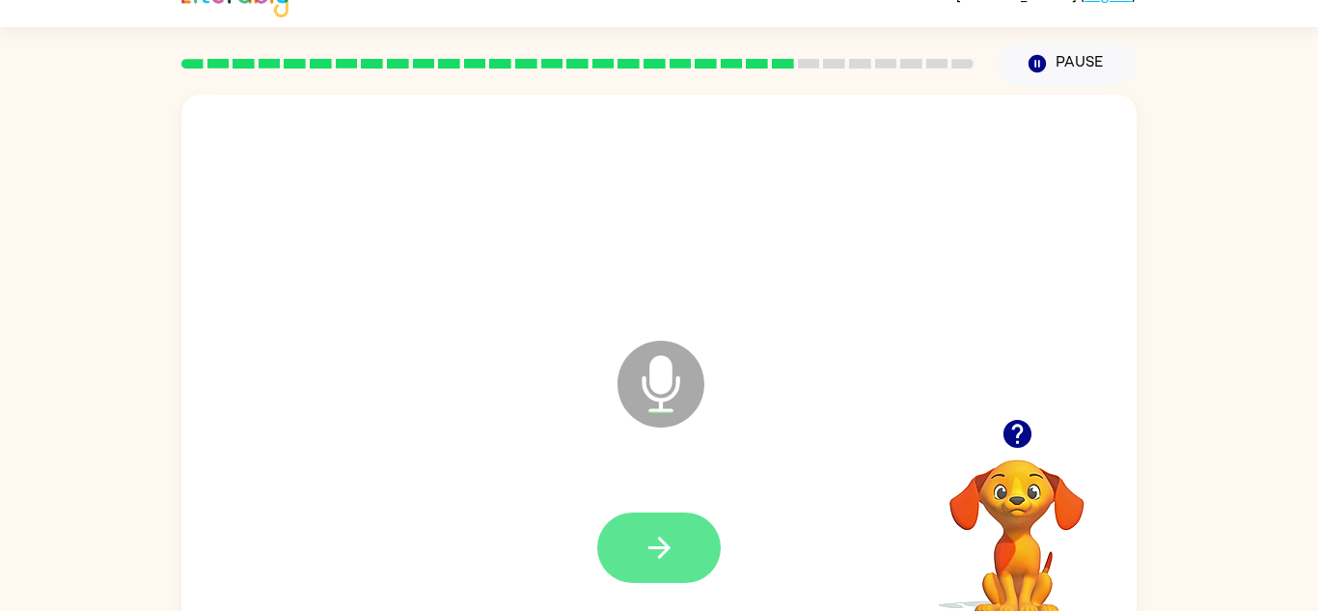
click at [670, 543] on icon "button" at bounding box center [659, 548] width 34 height 34
click at [681, 558] on button "button" at bounding box center [658, 547] width 123 height 70
click at [664, 555] on icon "button" at bounding box center [659, 548] width 34 height 34
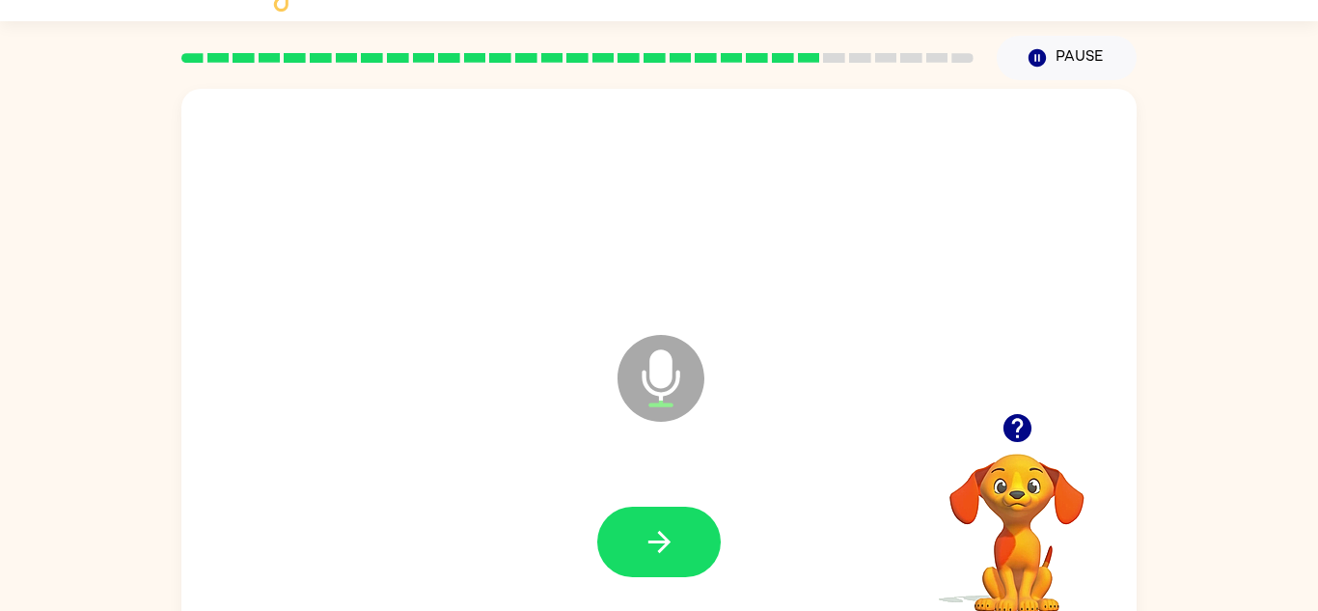
scroll to position [43, 0]
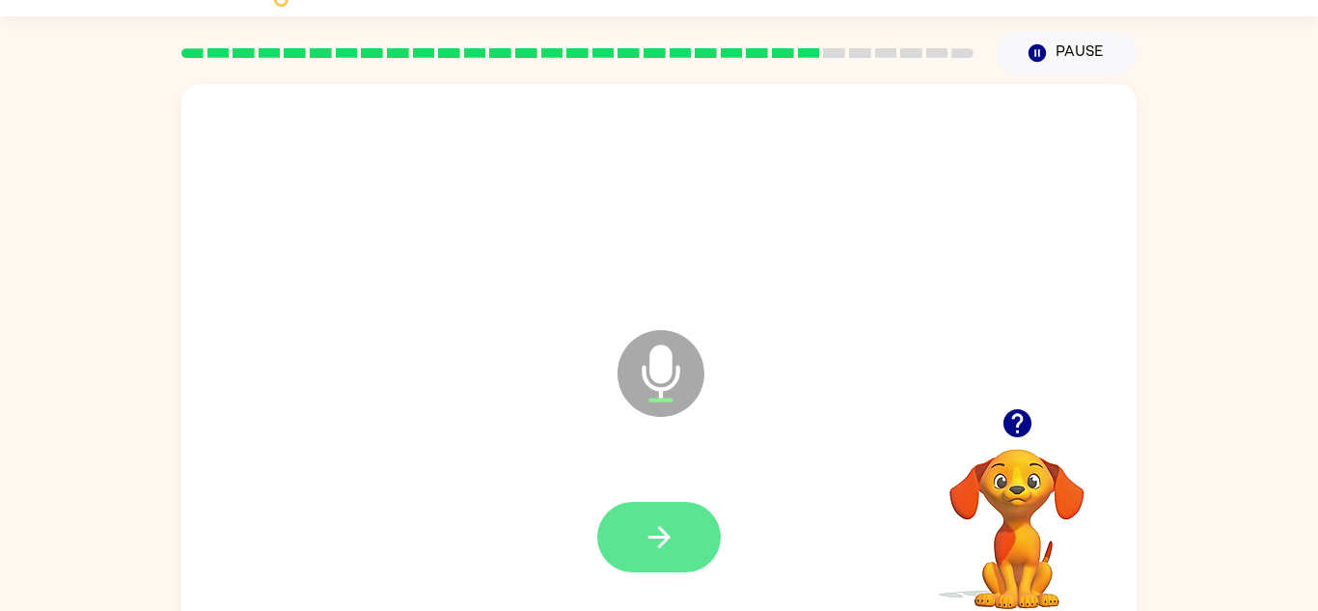
click at [652, 524] on icon "button" at bounding box center [659, 537] width 34 height 34
click at [658, 518] on button "button" at bounding box center [658, 537] width 123 height 70
click at [677, 529] on button "button" at bounding box center [658, 537] width 123 height 70
click at [664, 537] on icon "button" at bounding box center [658, 537] width 22 height 22
click at [677, 517] on button "button" at bounding box center [658, 537] width 123 height 70
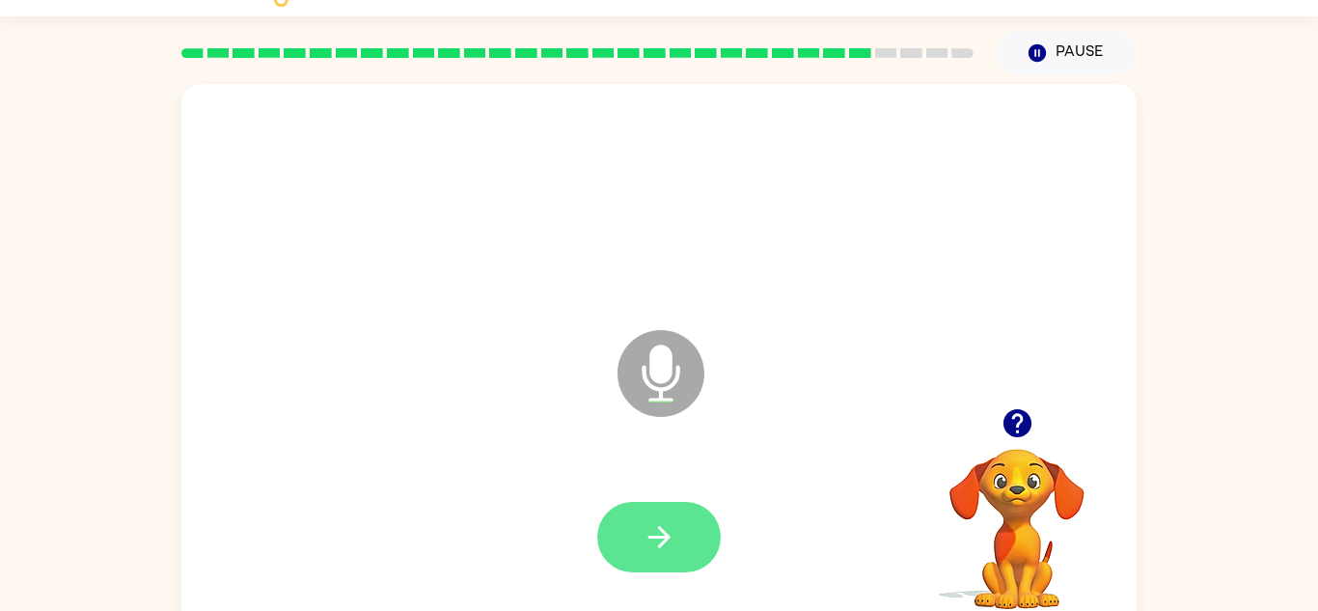
click at [668, 521] on icon "button" at bounding box center [659, 537] width 34 height 34
click at [631, 544] on button "button" at bounding box center [658, 537] width 123 height 70
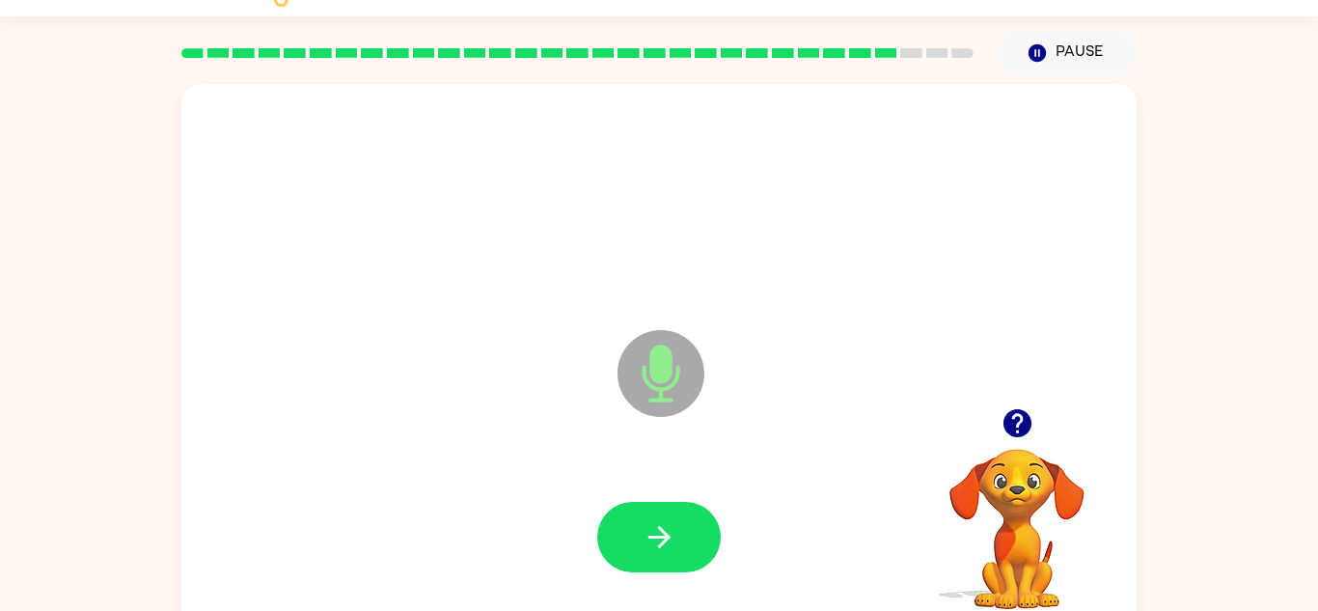
scroll to position [46, 0]
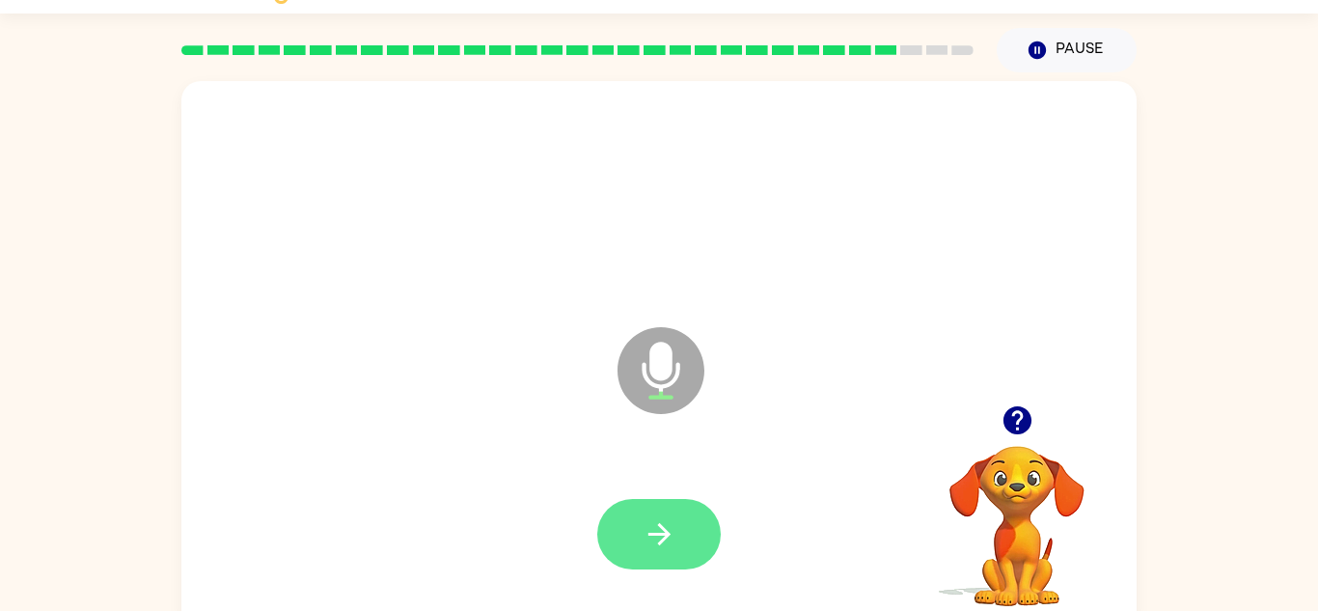
click at [627, 536] on button "button" at bounding box center [658, 534] width 123 height 70
click at [653, 545] on icon "button" at bounding box center [659, 534] width 34 height 34
click at [678, 535] on button "button" at bounding box center [658, 534] width 123 height 70
click at [653, 549] on icon "button" at bounding box center [659, 534] width 34 height 34
click at [688, 534] on button "button" at bounding box center [658, 534] width 123 height 70
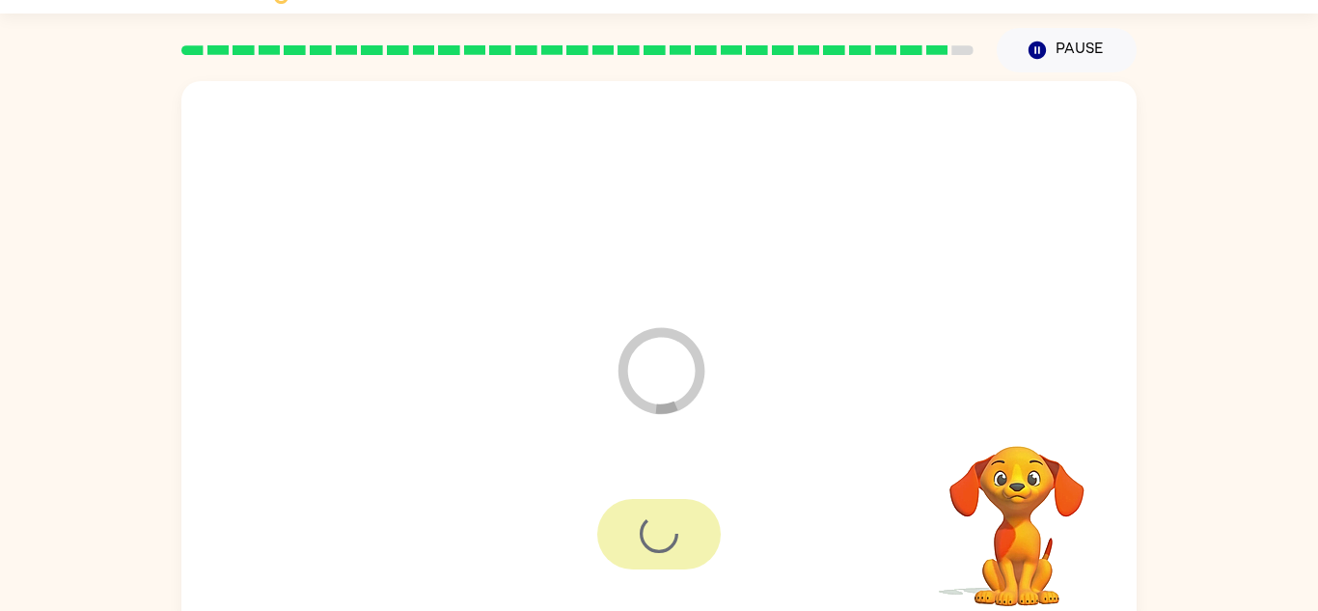
scroll to position [33, 0]
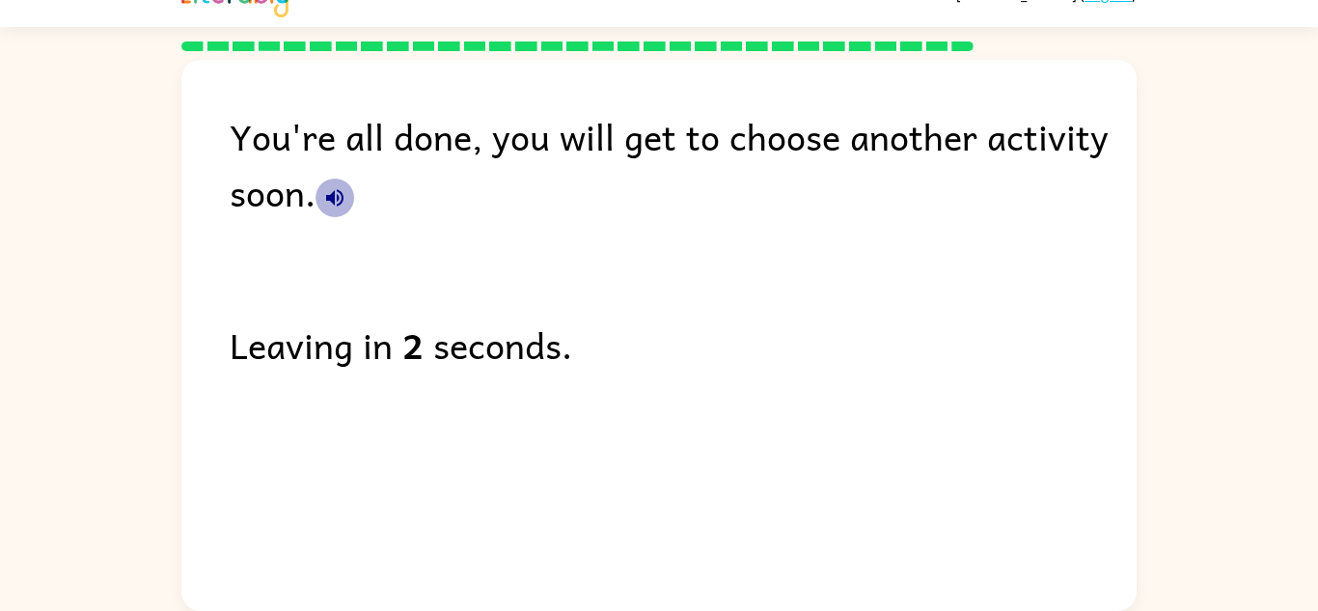
click at [332, 197] on icon "button" at bounding box center [334, 197] width 17 height 17
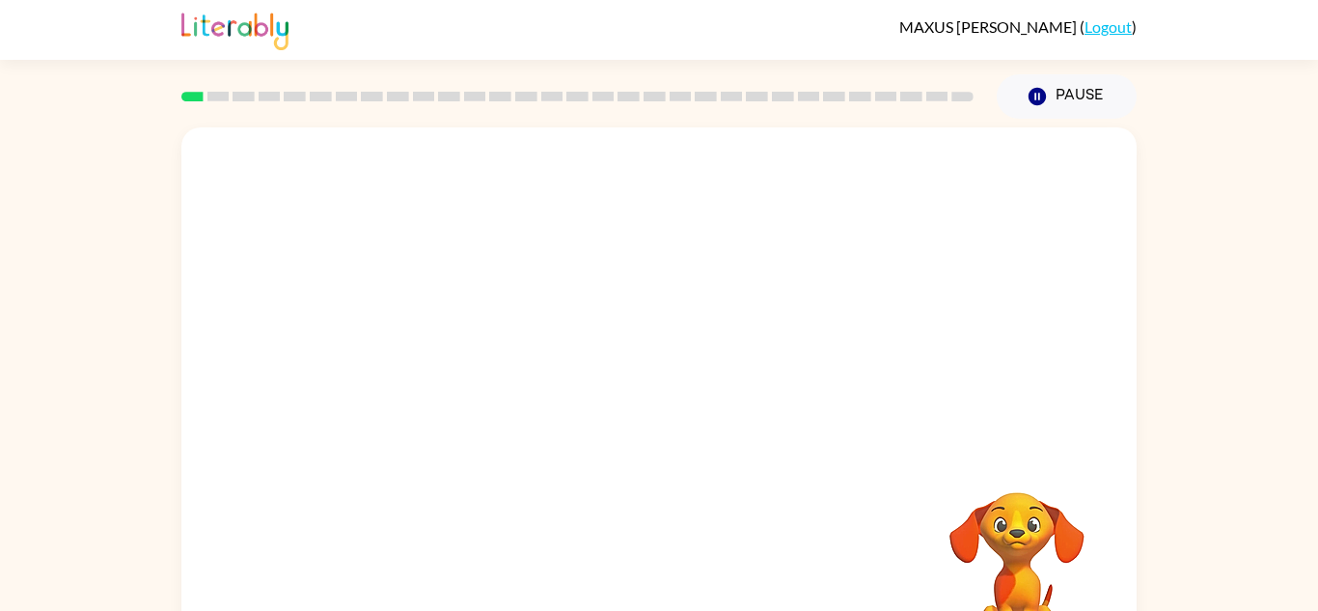
click at [1016, 184] on div at bounding box center [658, 289] width 955 height 324
click at [668, 406] on icon "button" at bounding box center [659, 412] width 34 height 34
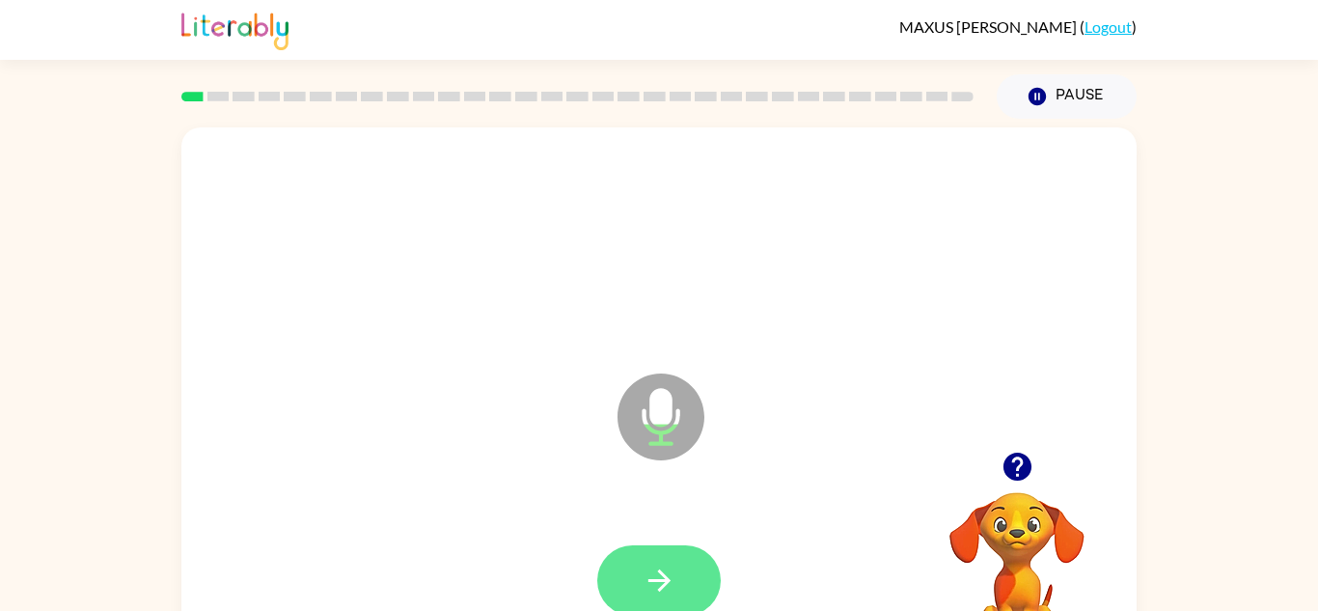
click at [694, 568] on button "button" at bounding box center [658, 580] width 123 height 70
click at [655, 545] on button "button" at bounding box center [658, 580] width 123 height 70
click at [682, 557] on button "button" at bounding box center [658, 580] width 123 height 70
click at [692, 555] on button "button" at bounding box center [658, 580] width 123 height 70
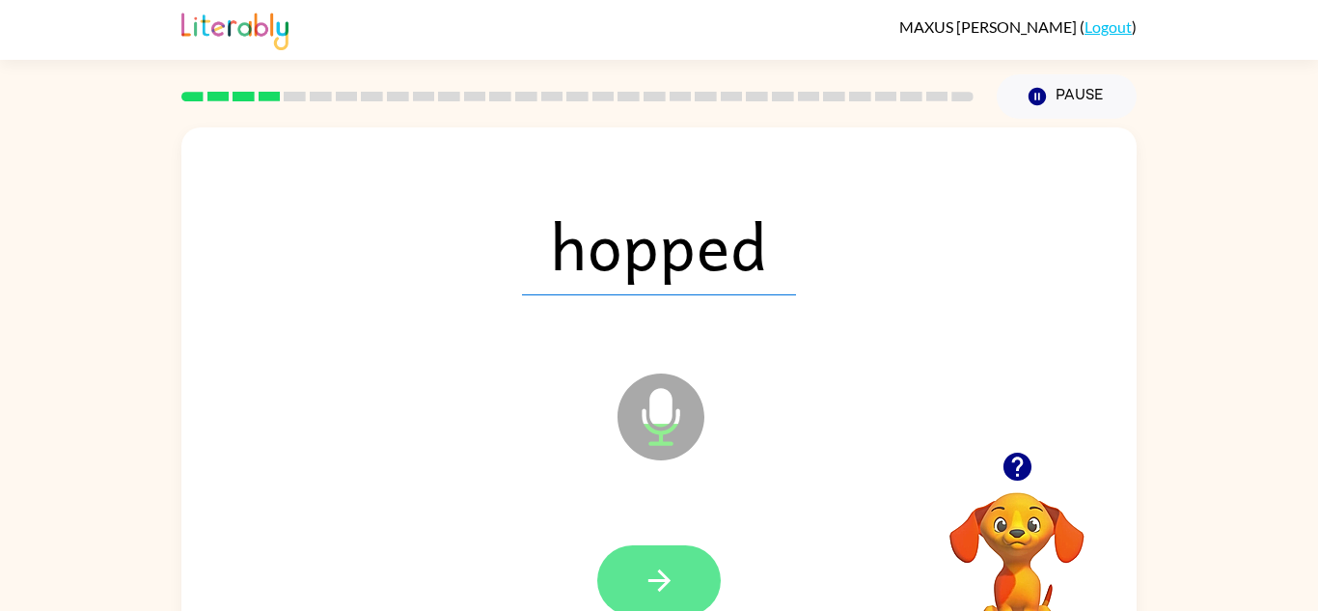
click at [655, 602] on button "button" at bounding box center [658, 580] width 123 height 70
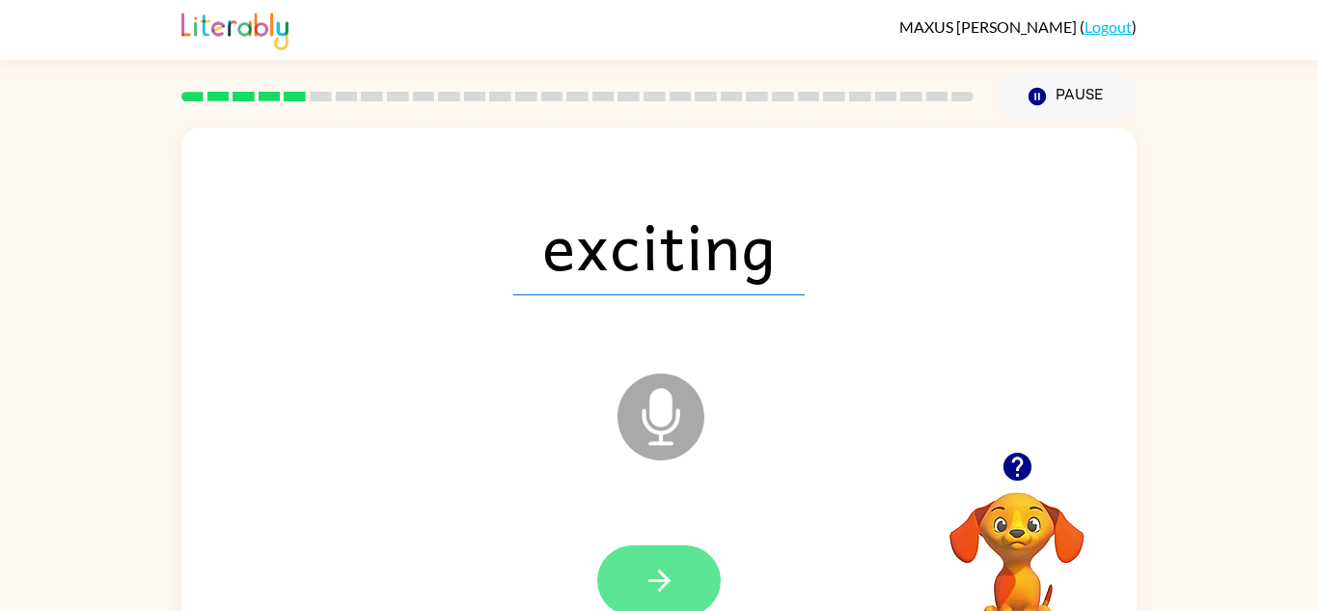
click at [641, 545] on button "button" at bounding box center [658, 580] width 123 height 70
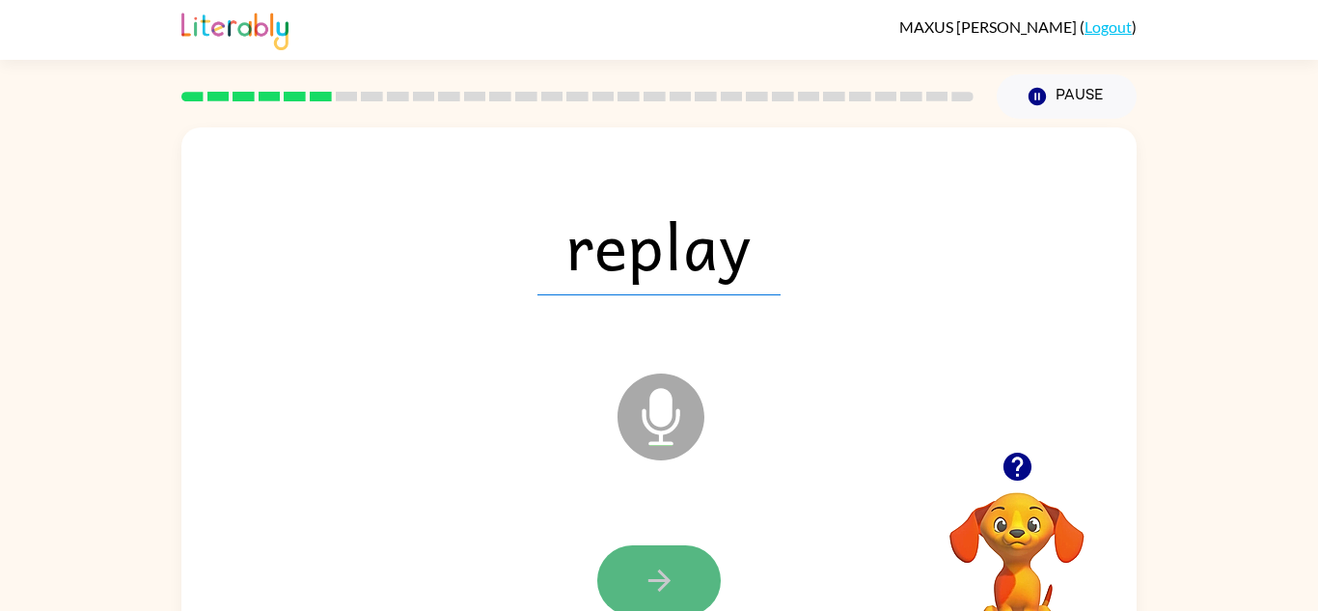
click at [676, 566] on button "button" at bounding box center [658, 580] width 123 height 70
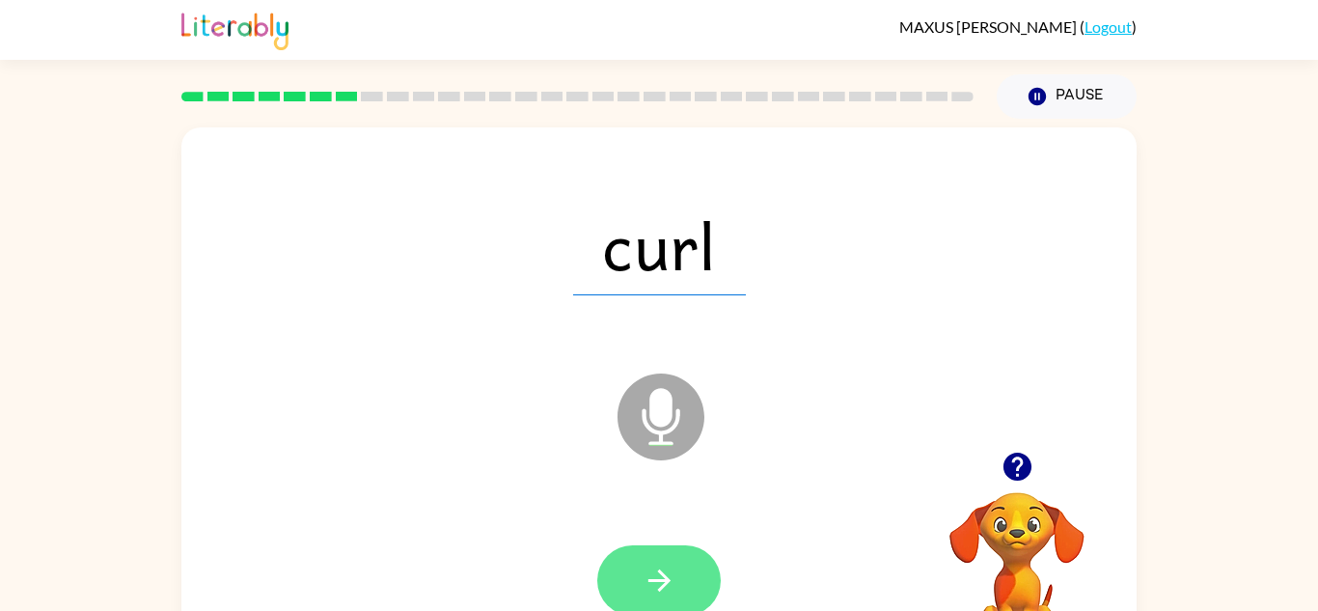
click at [686, 572] on button "button" at bounding box center [658, 580] width 123 height 70
click at [664, 555] on button "button" at bounding box center [658, 580] width 123 height 70
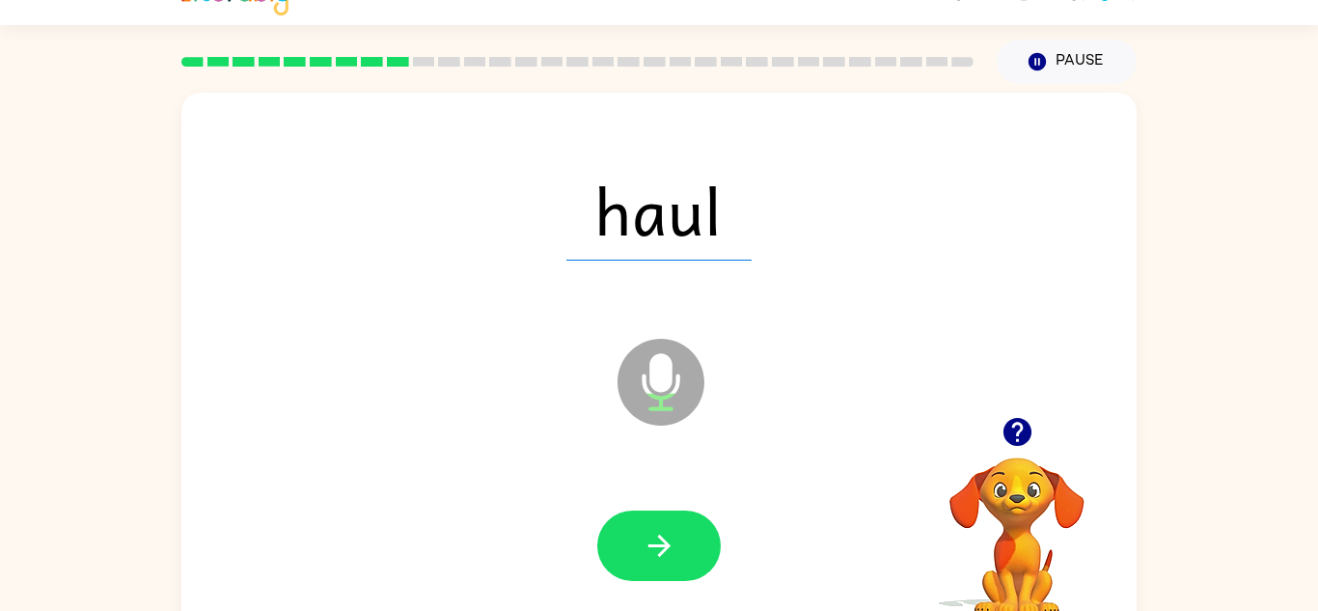
scroll to position [39, 0]
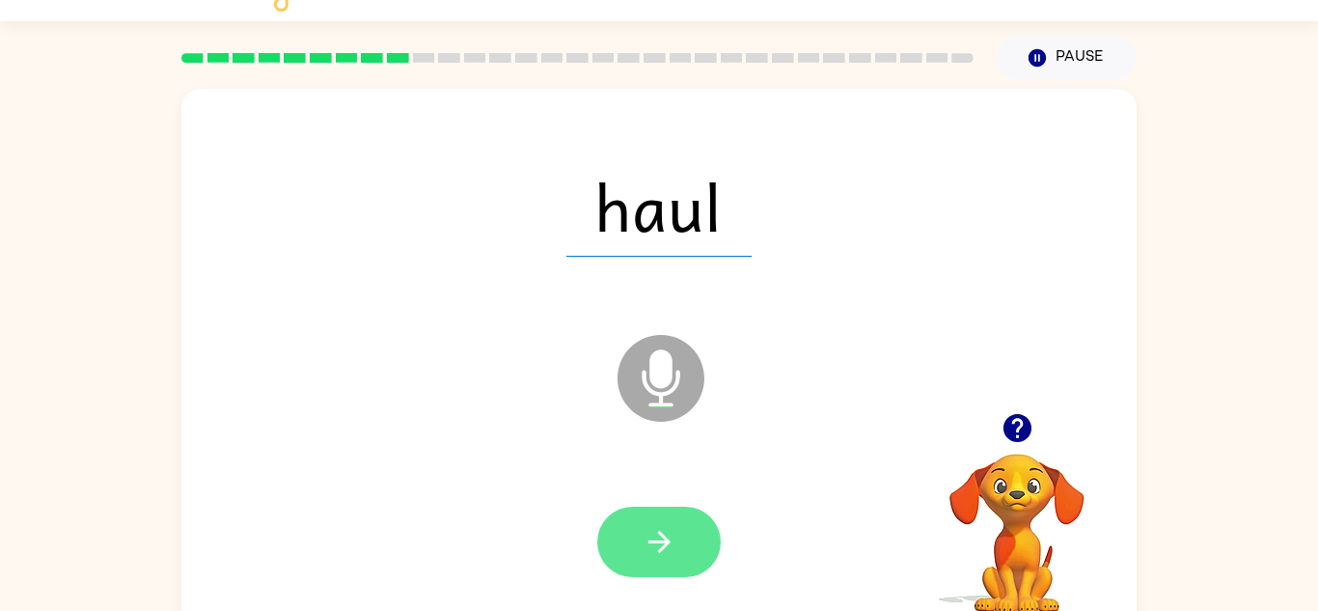
click at [646, 537] on icon "button" at bounding box center [659, 542] width 34 height 34
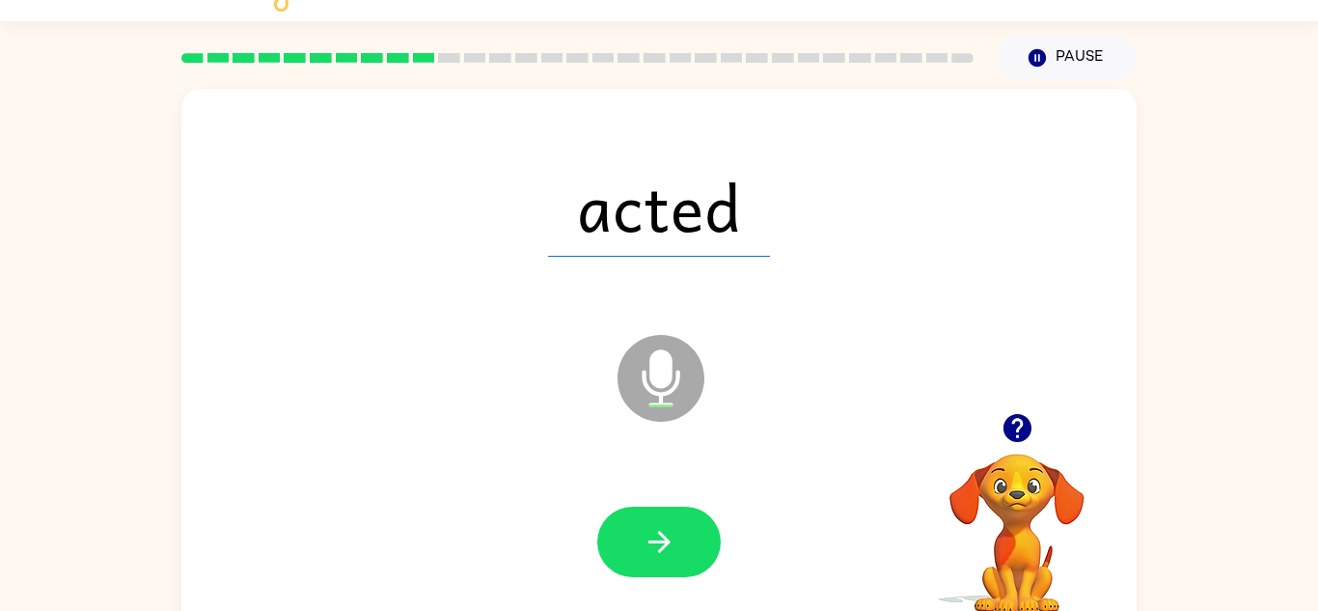
scroll to position [68, 0]
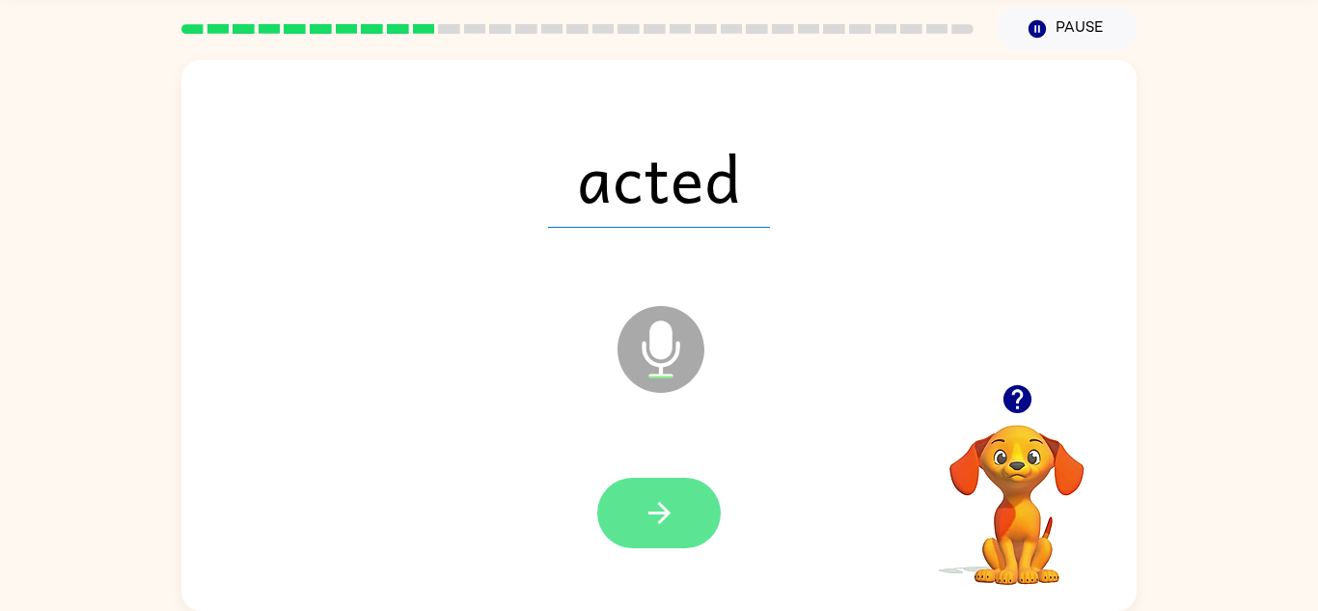
click at [634, 533] on button "button" at bounding box center [658, 512] width 123 height 70
click at [691, 458] on div at bounding box center [659, 513] width 916 height 158
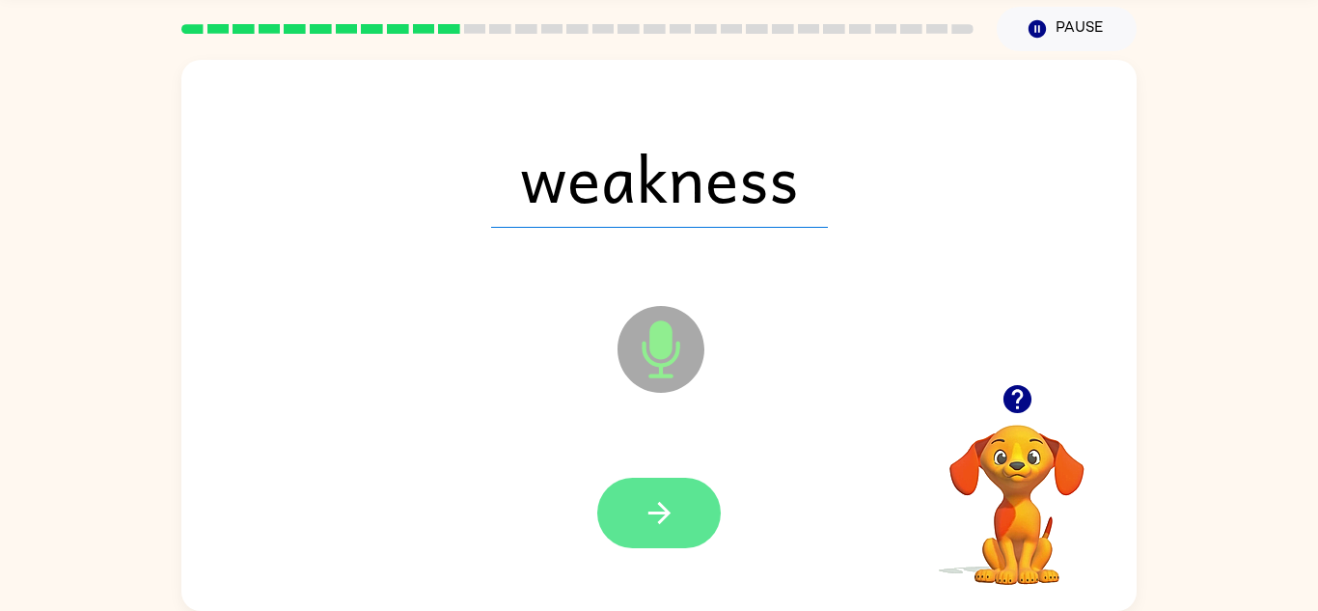
click at [674, 513] on icon "button" at bounding box center [659, 513] width 34 height 34
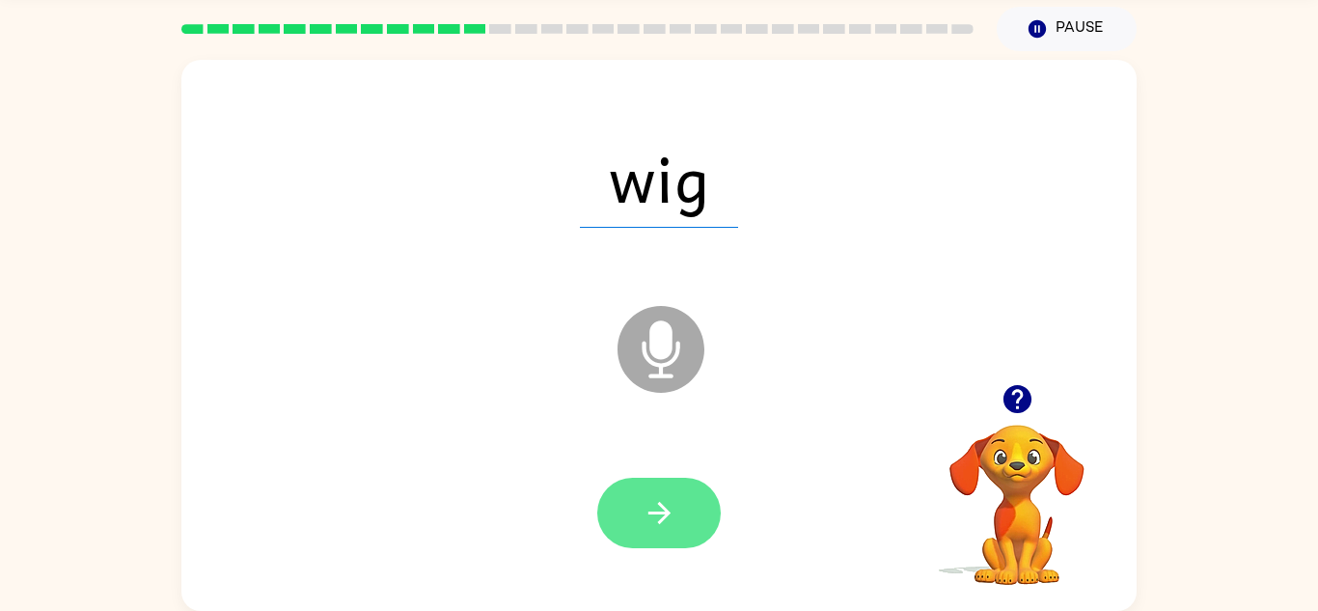
click at [625, 532] on button "button" at bounding box center [658, 512] width 123 height 70
click at [659, 516] on div at bounding box center [658, 512] width 123 height 70
click at [674, 520] on icon "button" at bounding box center [659, 513] width 34 height 34
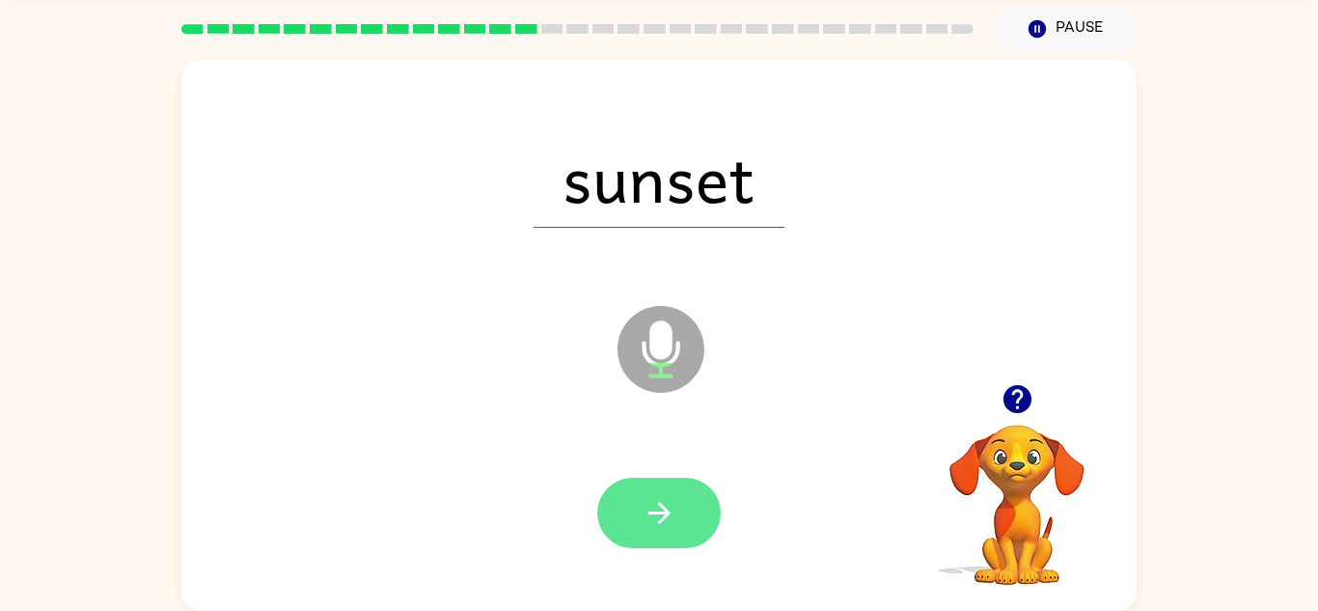
click at [638, 527] on button "button" at bounding box center [658, 512] width 123 height 70
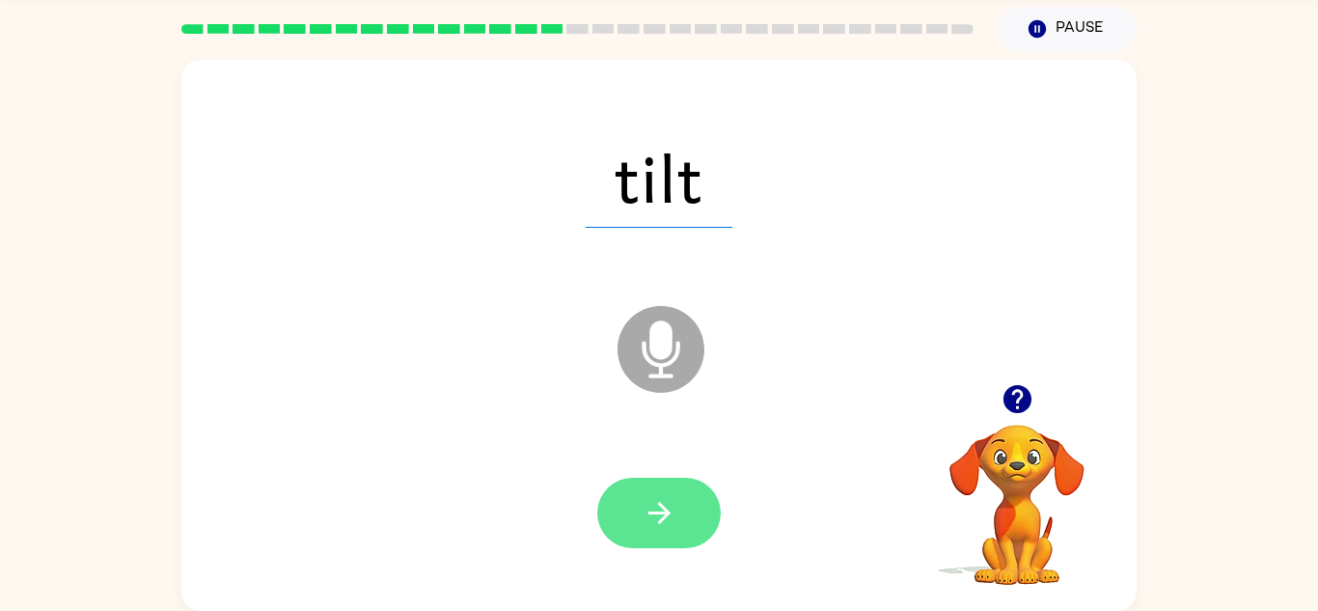
click at [645, 517] on icon "button" at bounding box center [659, 513] width 34 height 34
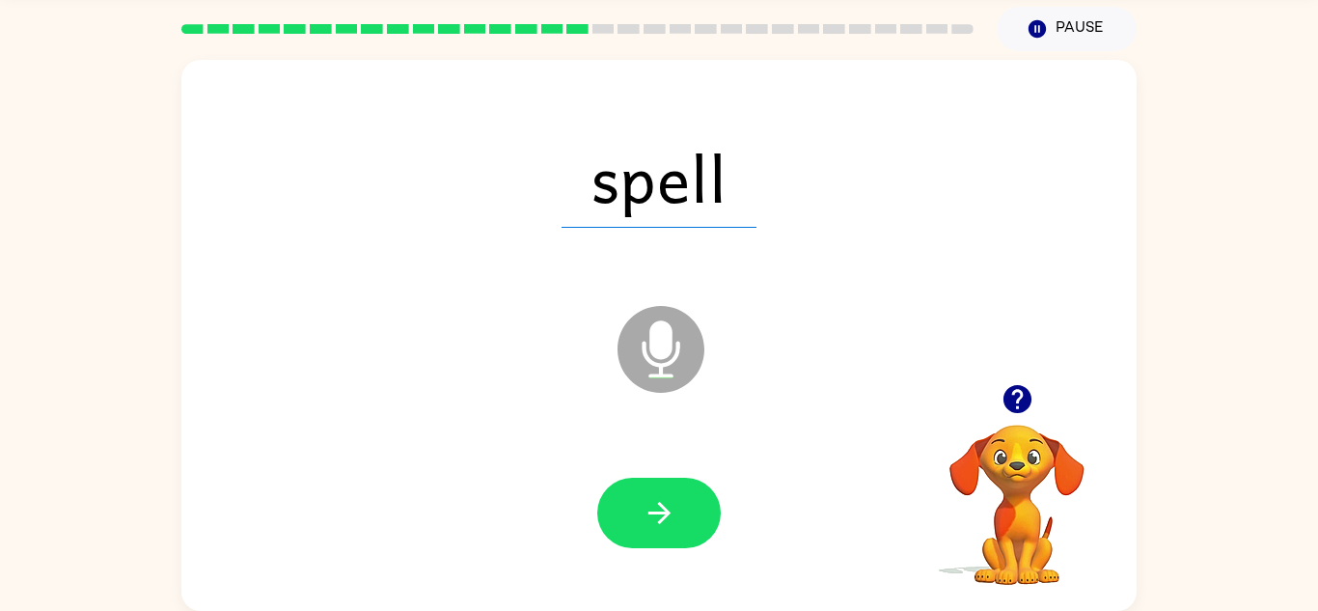
click at [711, 539] on div at bounding box center [658, 512] width 123 height 70
click at [715, 545] on div at bounding box center [658, 512] width 123 height 70
click at [685, 526] on button "button" at bounding box center [658, 512] width 123 height 70
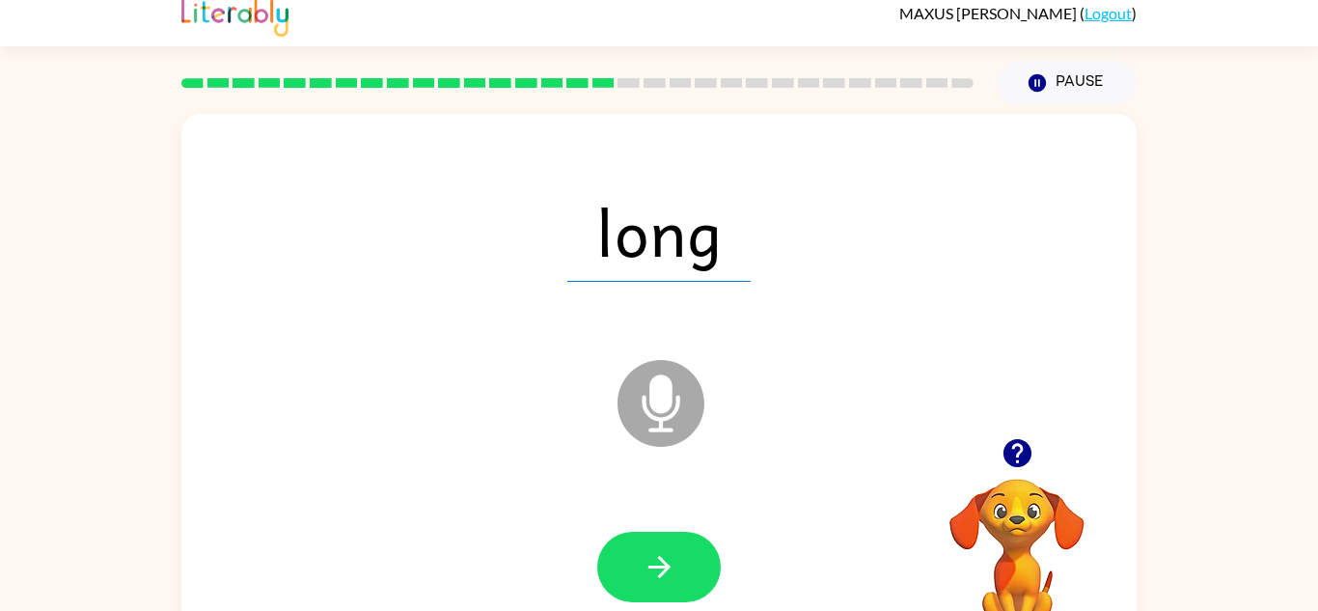
scroll to position [0, 0]
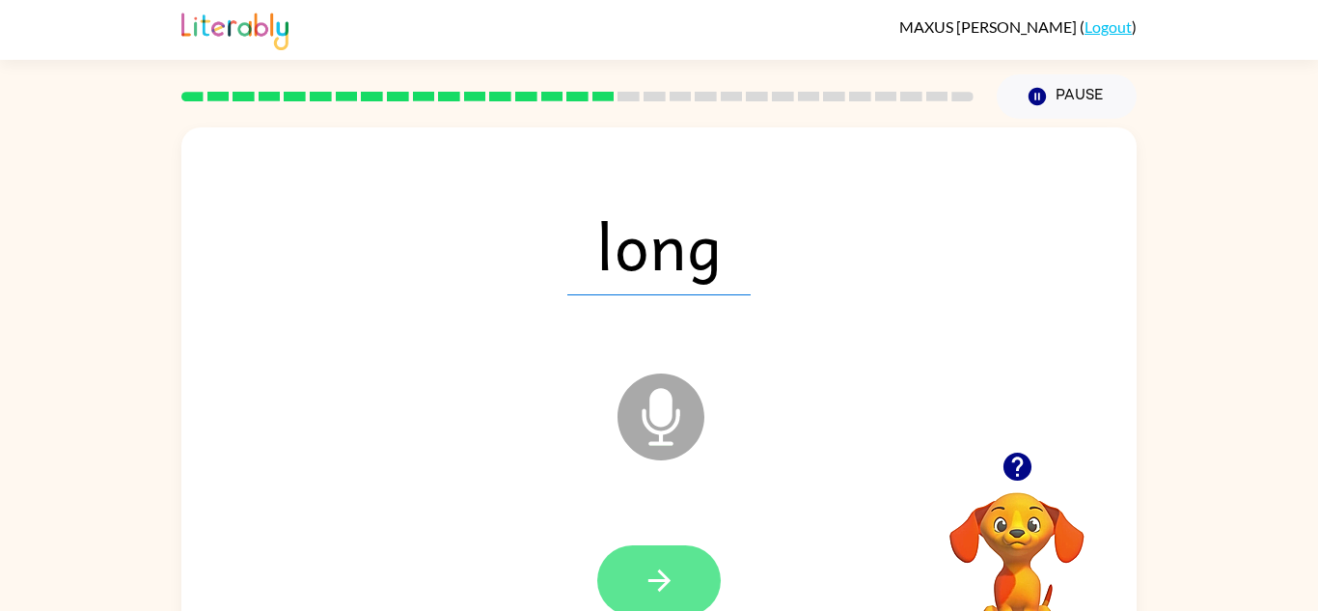
click at [647, 547] on button "button" at bounding box center [658, 580] width 123 height 70
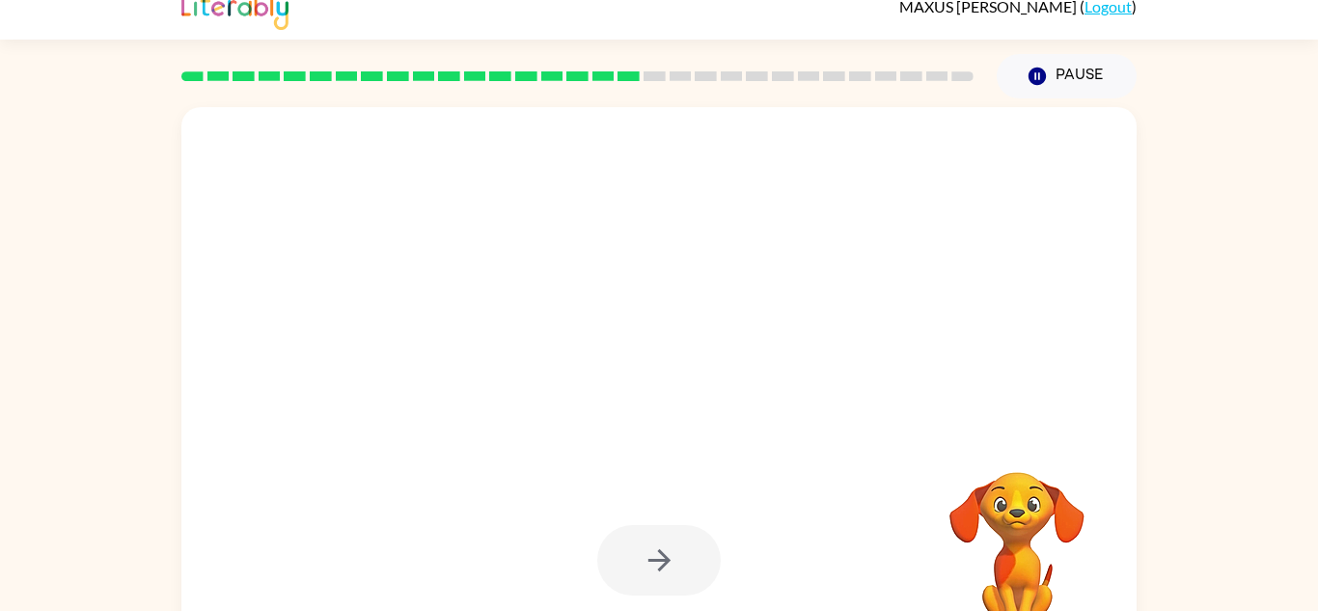
scroll to position [68, 0]
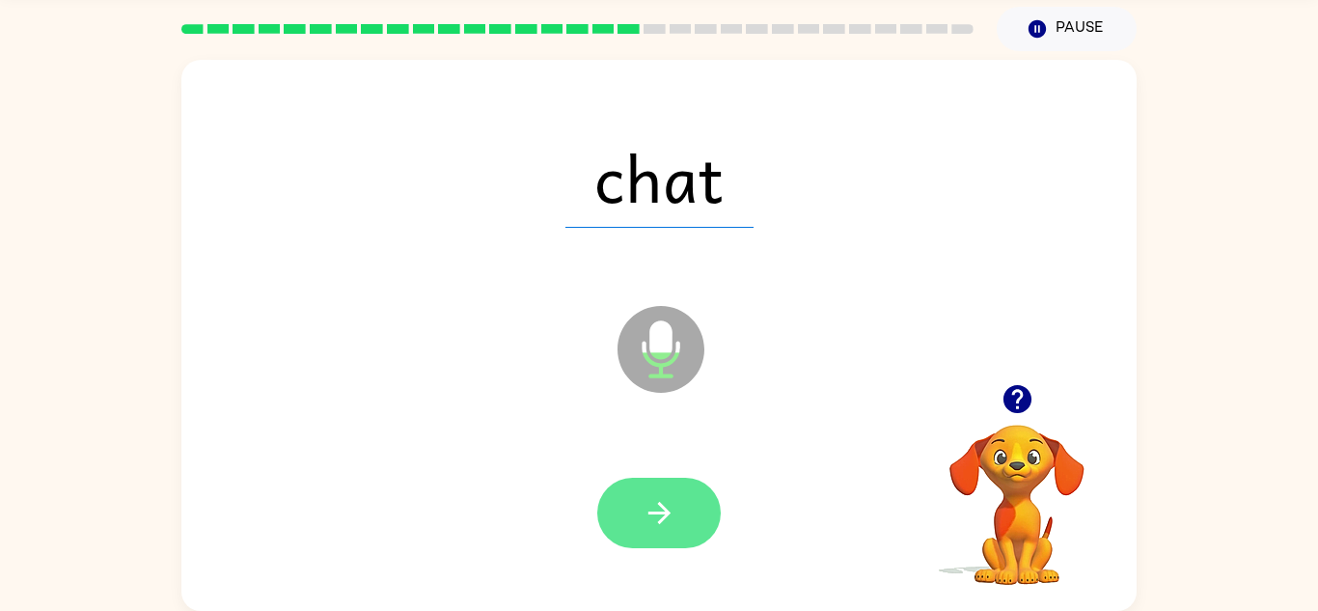
click at [620, 527] on button "button" at bounding box center [658, 512] width 123 height 70
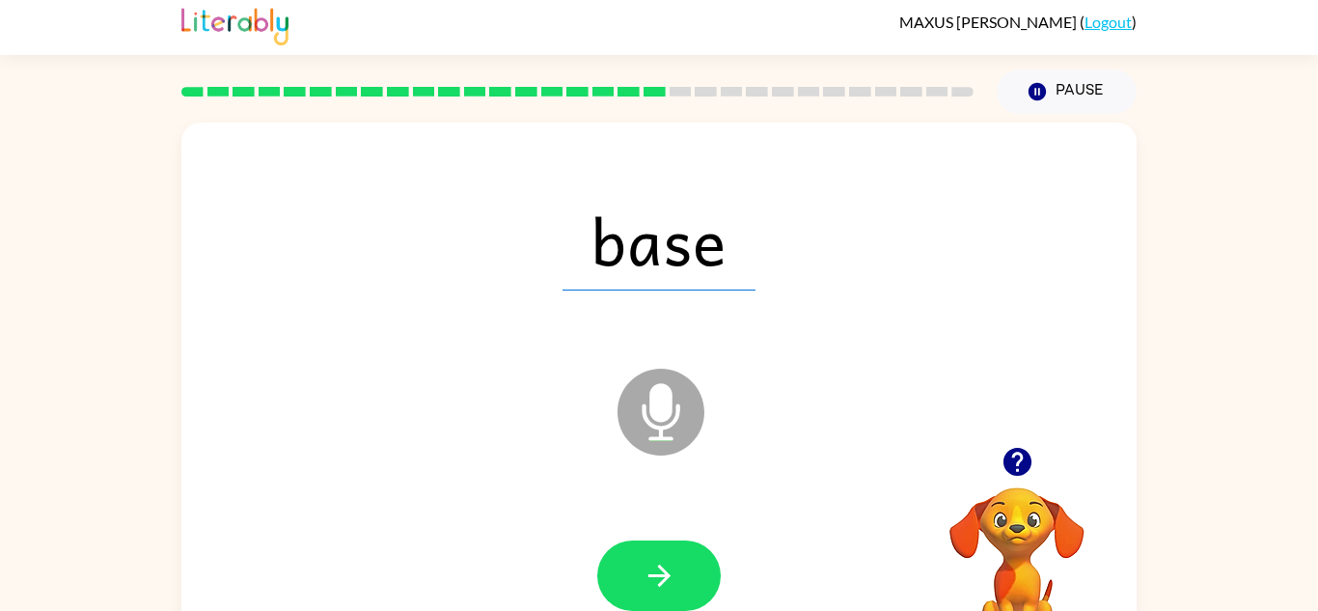
scroll to position [25, 0]
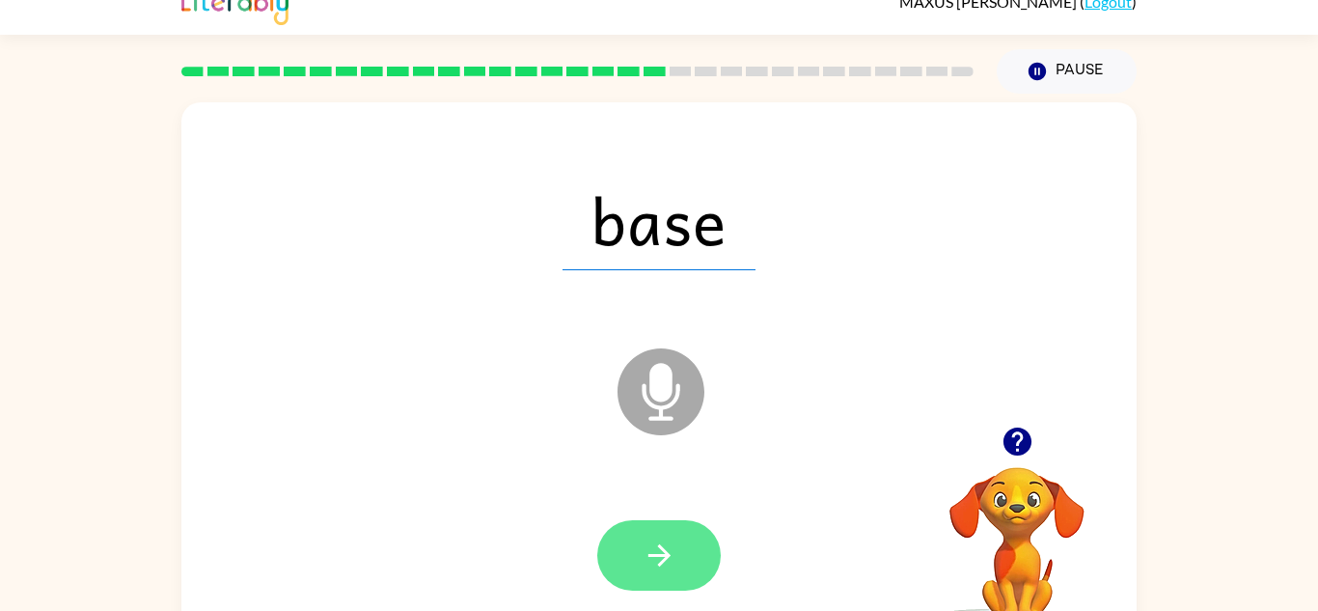
click at [696, 532] on button "button" at bounding box center [658, 555] width 123 height 70
click at [626, 552] on button "button" at bounding box center [658, 555] width 123 height 70
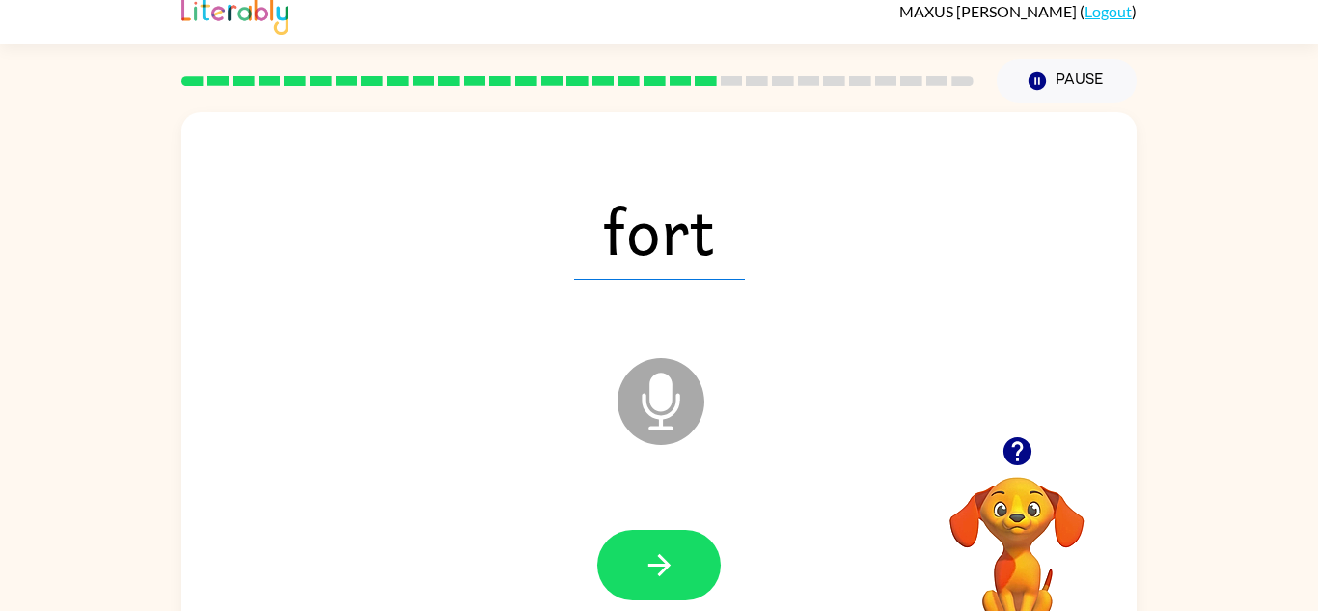
scroll to position [14, 0]
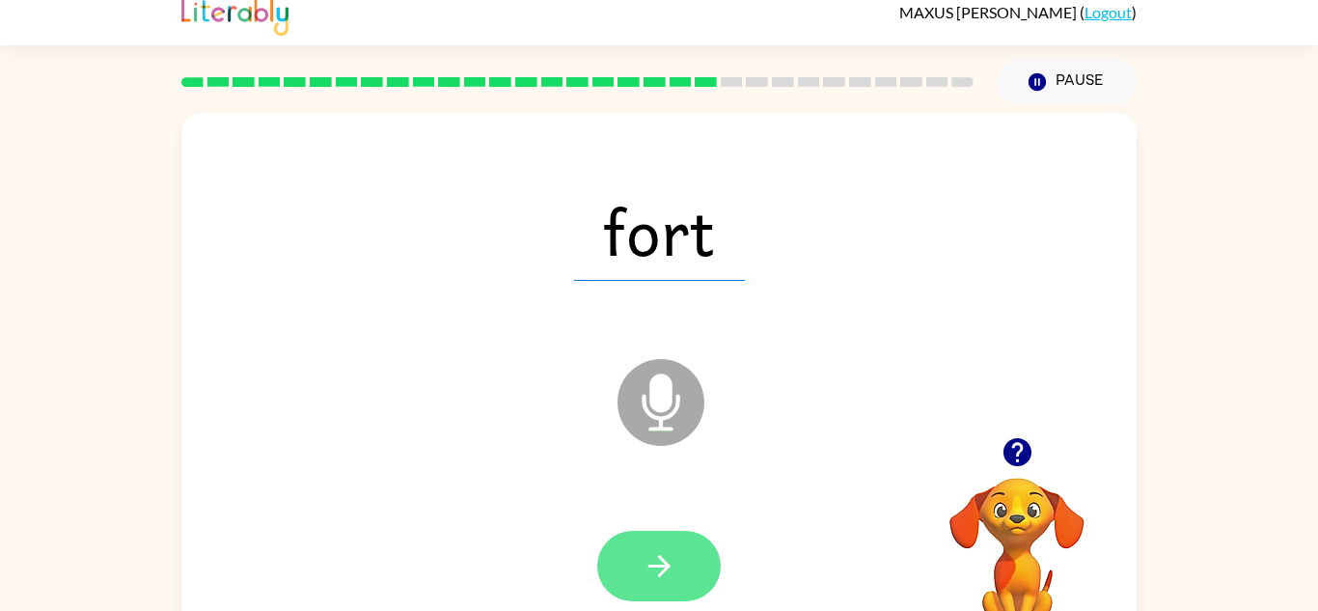
click at [706, 562] on button "button" at bounding box center [658, 566] width 123 height 70
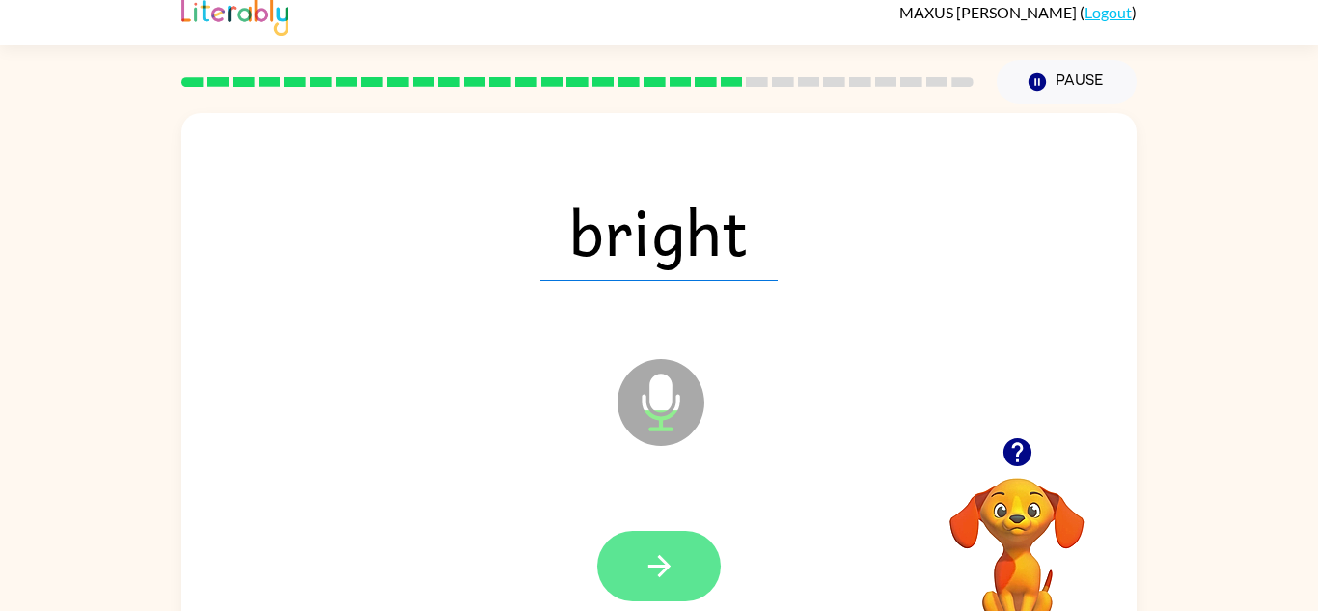
click at [717, 562] on button "button" at bounding box center [658, 566] width 123 height 70
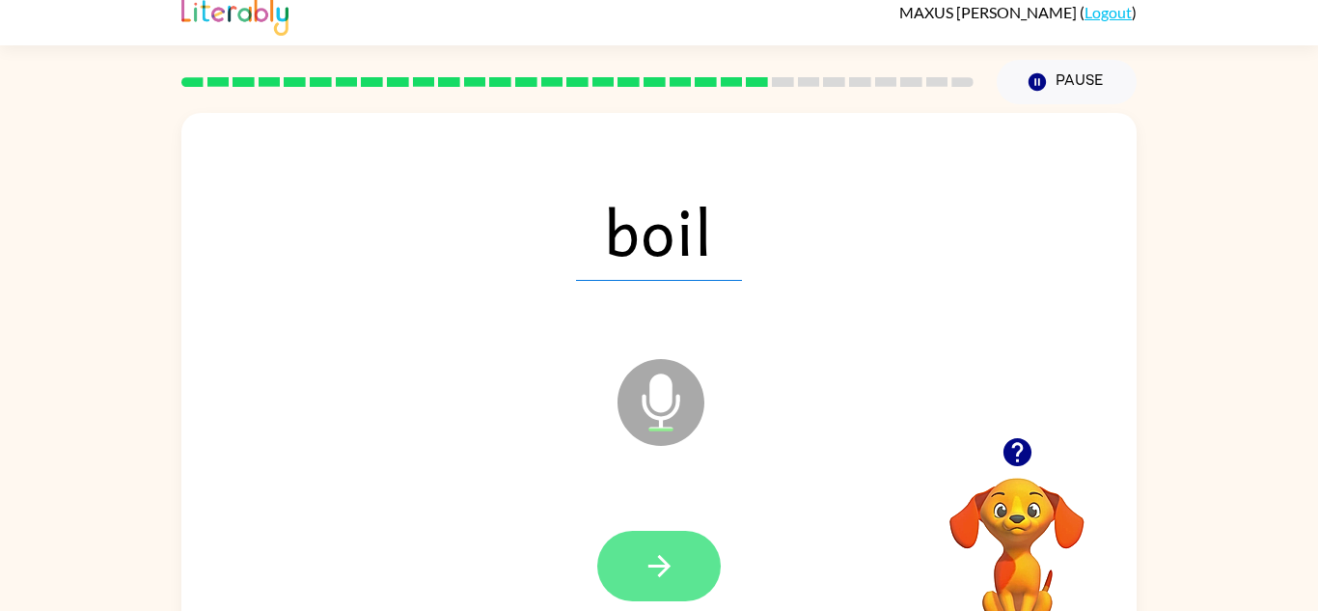
click at [699, 570] on button "button" at bounding box center [658, 566] width 123 height 70
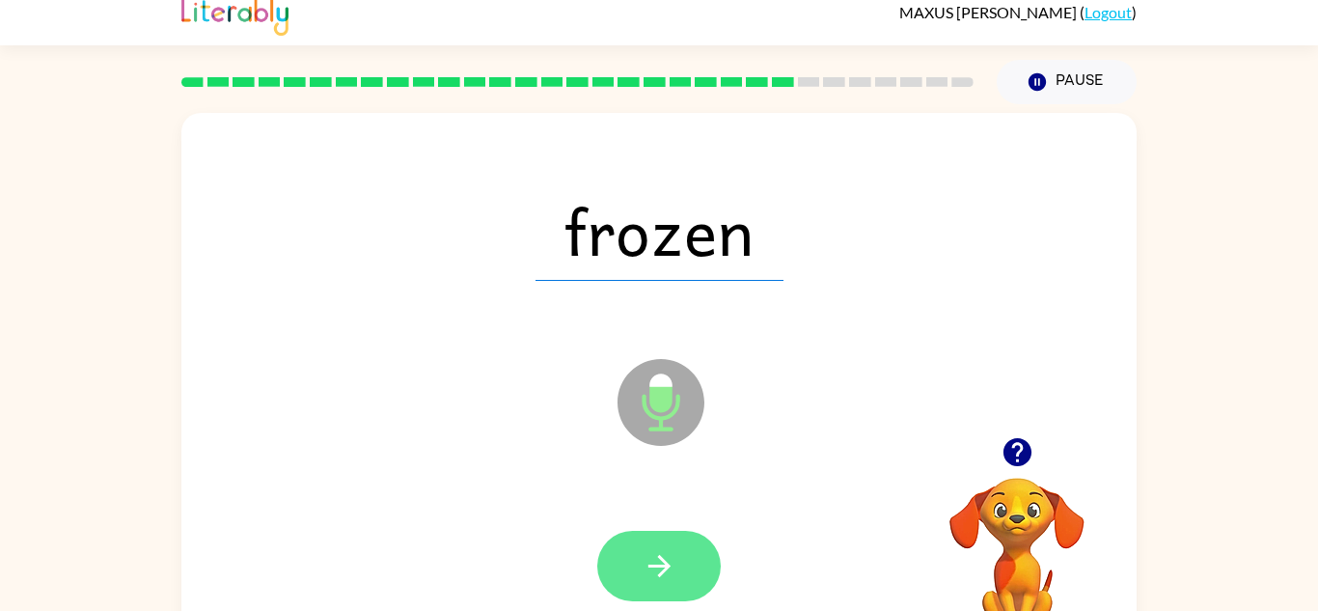
click at [666, 561] on icon "button" at bounding box center [658, 566] width 22 height 22
click at [664, 565] on icon "button" at bounding box center [658, 566] width 22 height 22
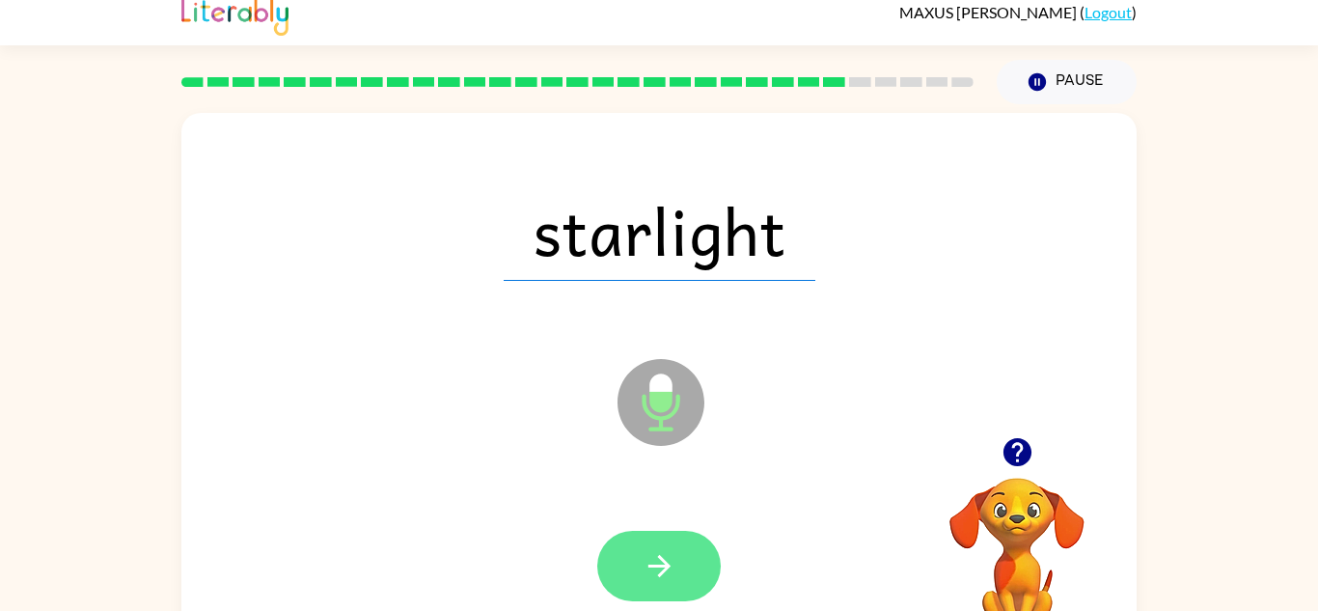
click at [687, 576] on button "button" at bounding box center [658, 566] width 123 height 70
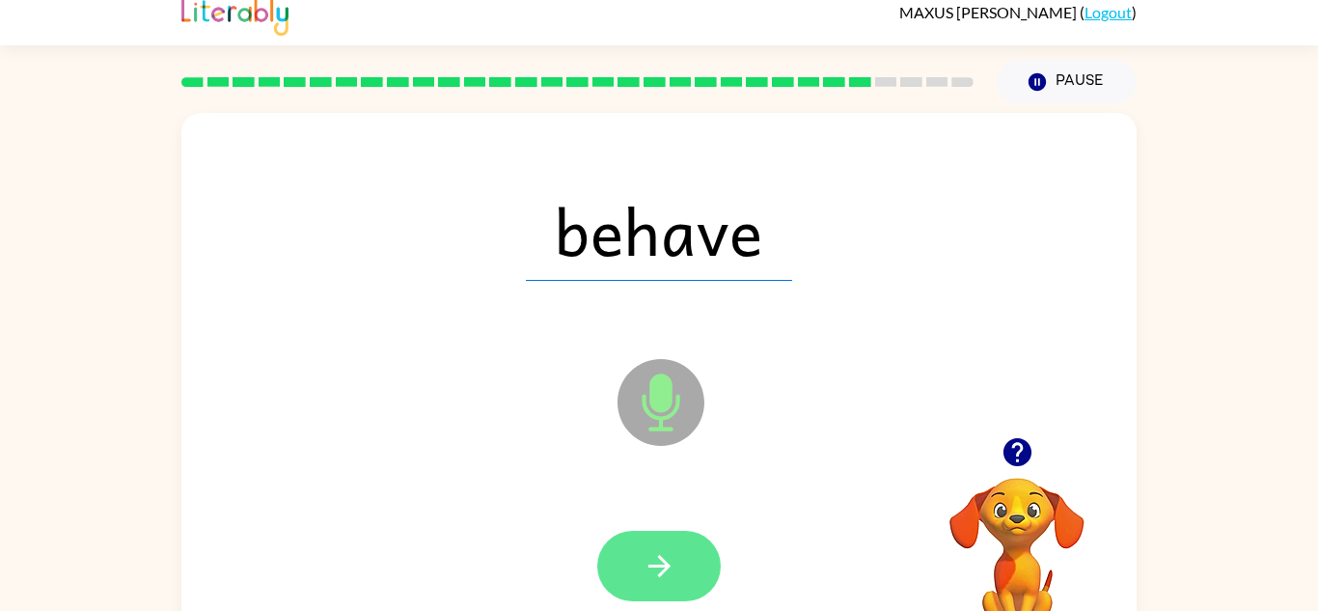
click at [671, 557] on icon "button" at bounding box center [659, 566] width 34 height 34
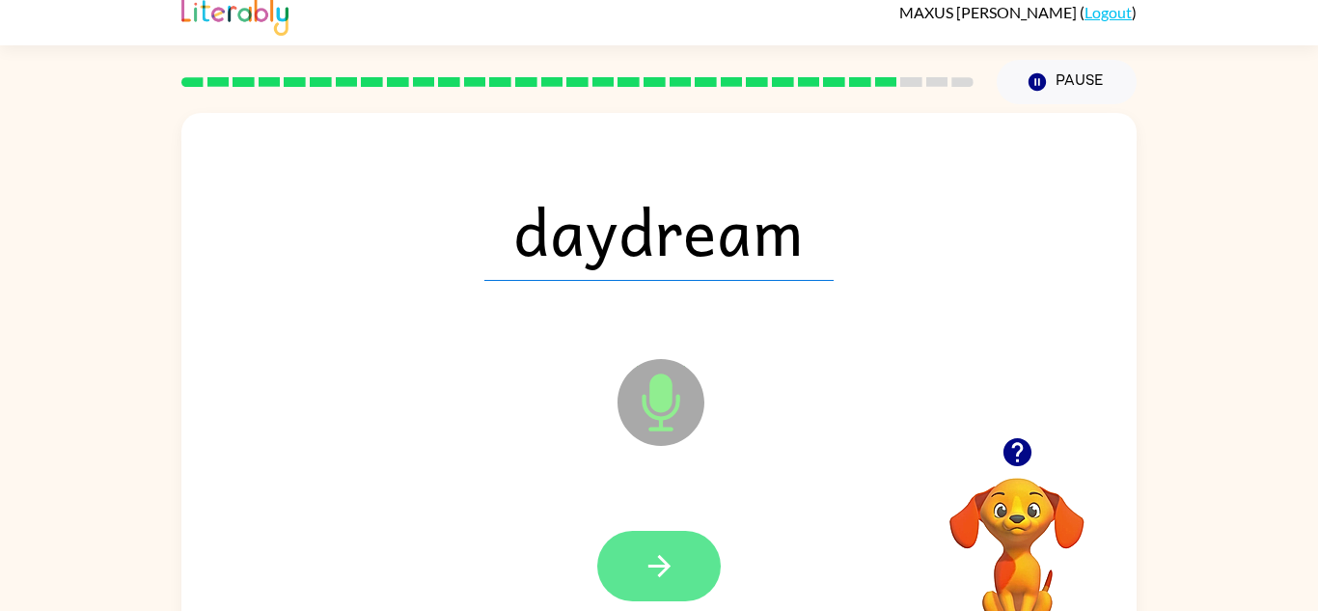
click at [688, 585] on button "button" at bounding box center [658, 566] width 123 height 70
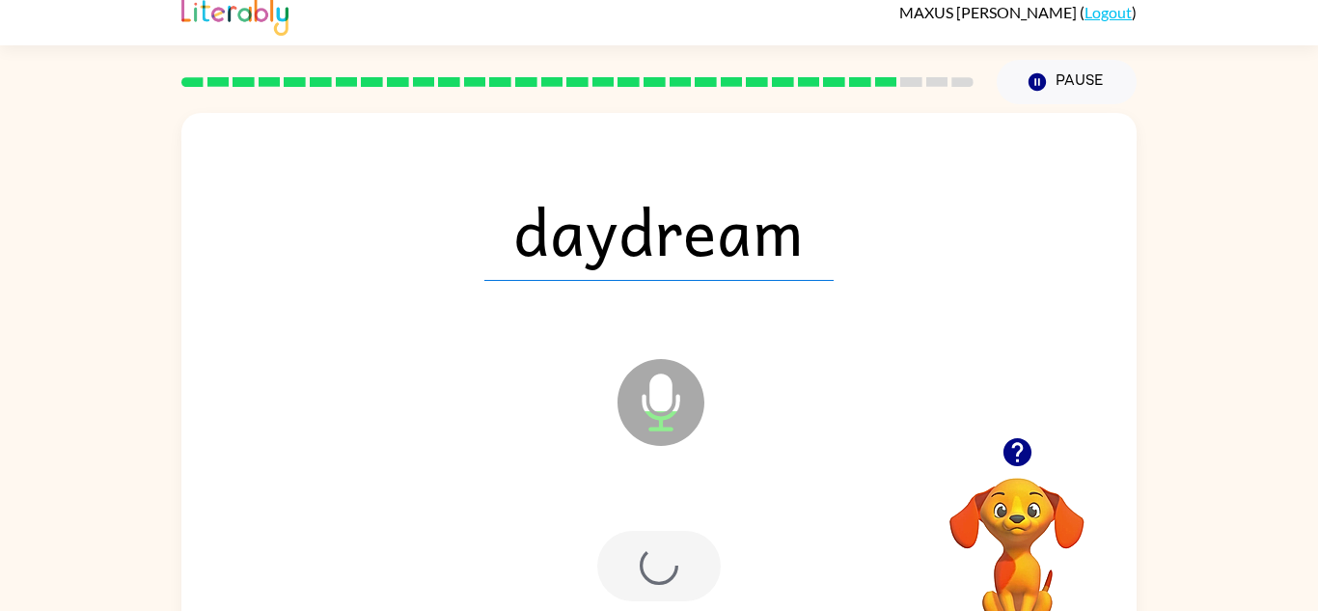
click at [670, 564] on div at bounding box center [658, 566] width 123 height 70
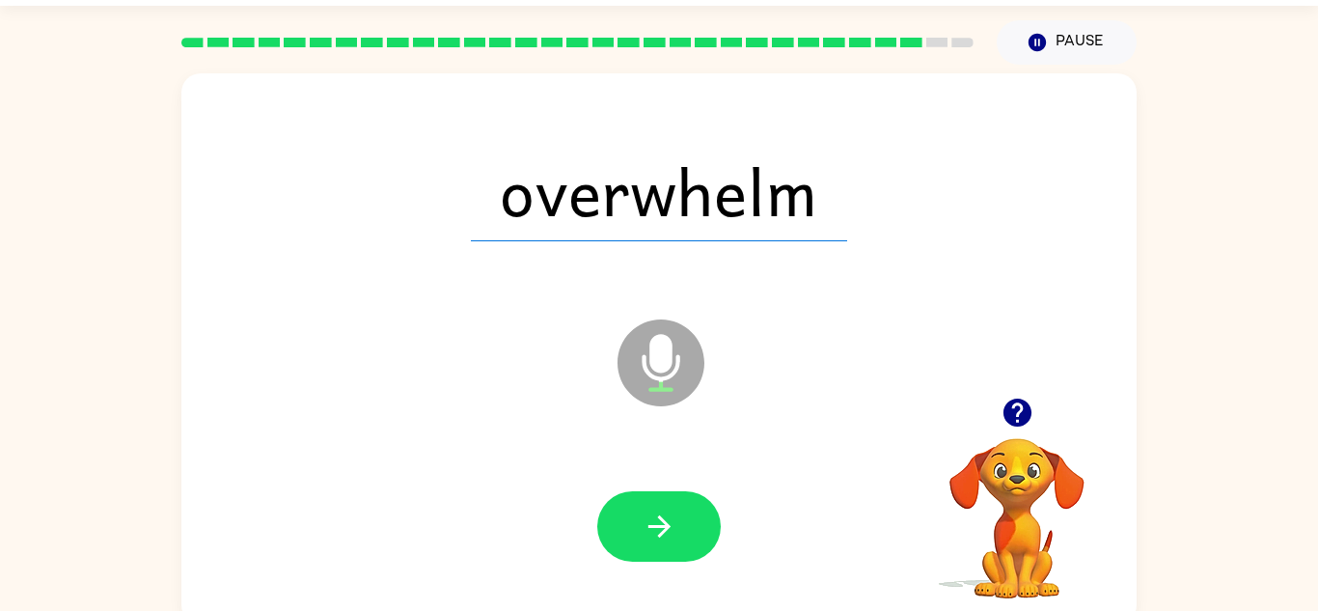
scroll to position [68, 0]
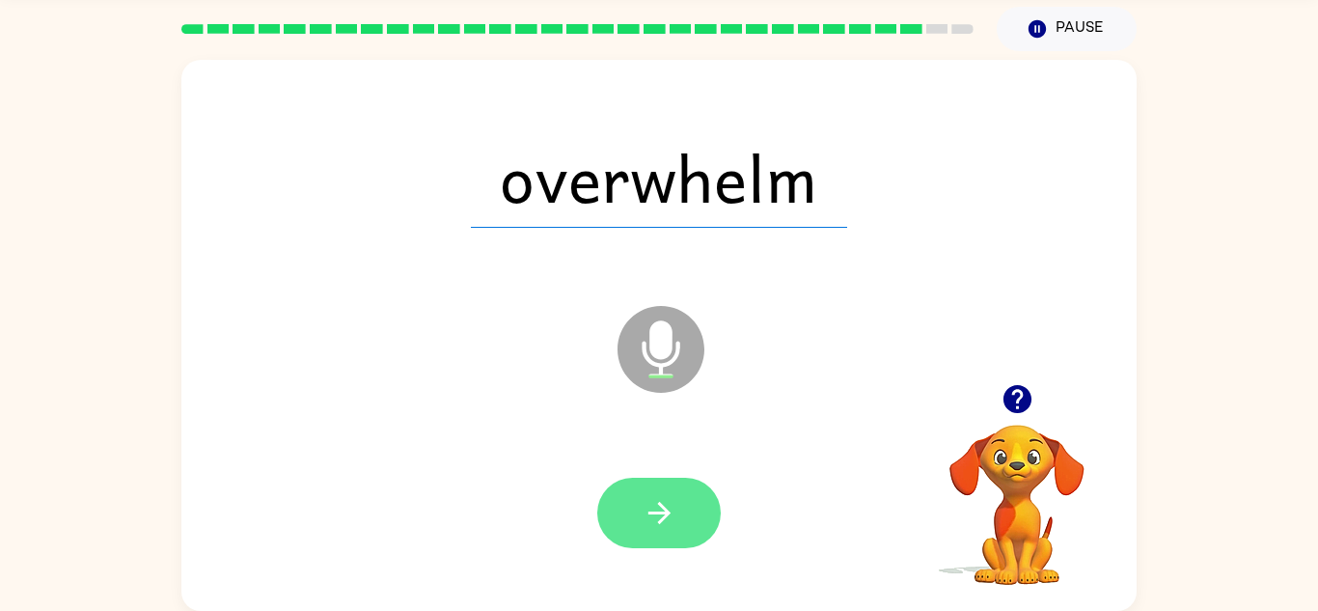
click at [669, 507] on icon "button" at bounding box center [659, 513] width 34 height 34
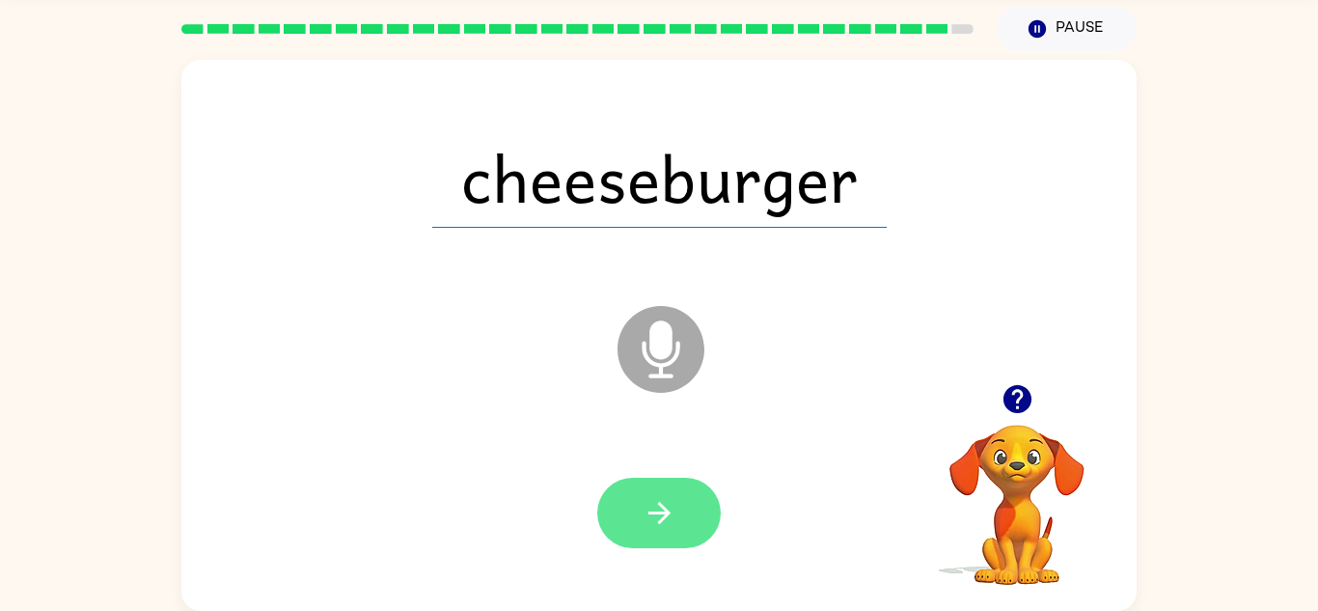
click at [643, 492] on button "button" at bounding box center [658, 512] width 123 height 70
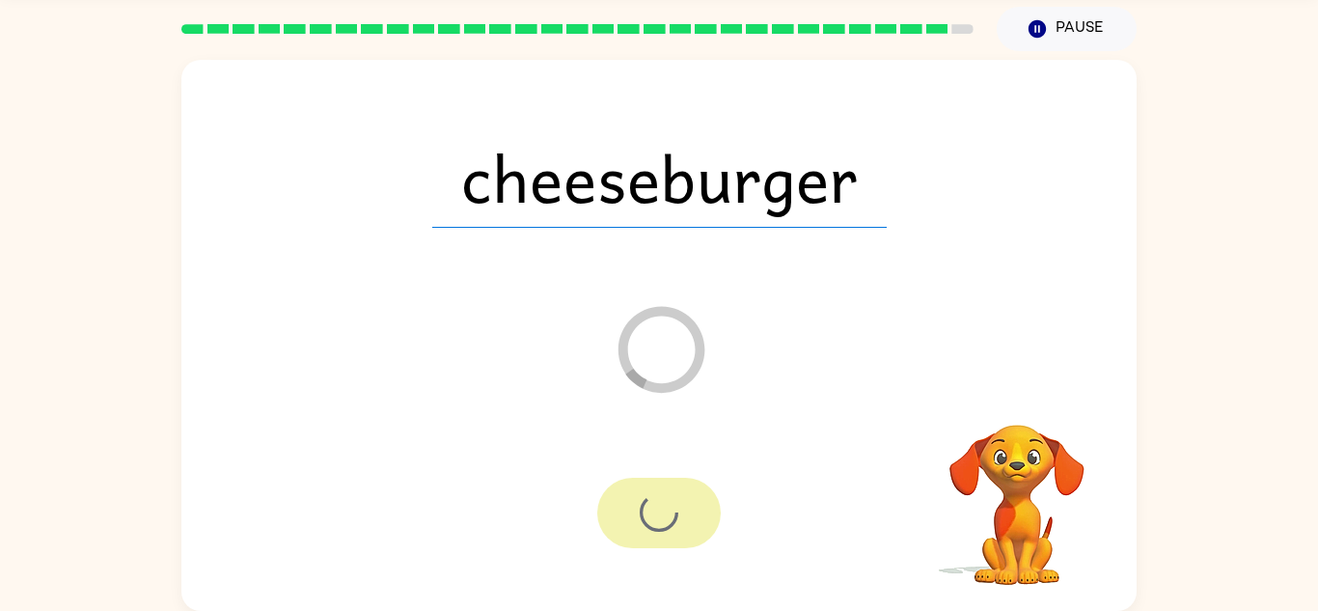
scroll to position [33, 0]
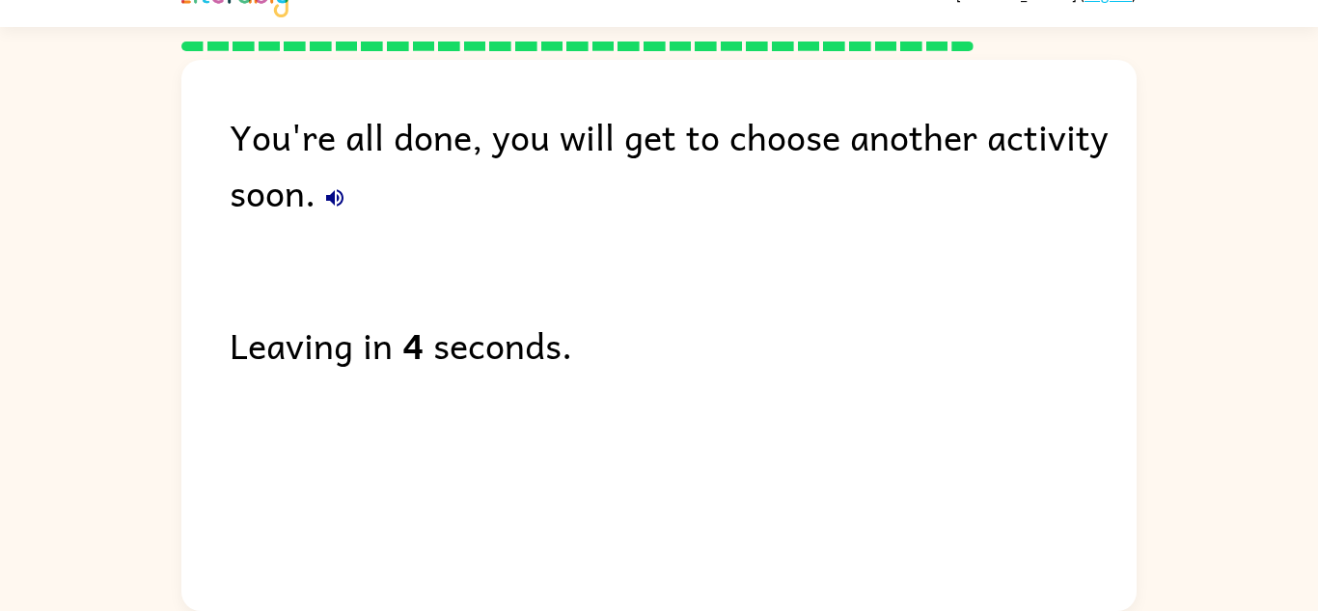
click at [329, 188] on icon "button" at bounding box center [334, 197] width 23 height 23
click at [341, 197] on icon "button" at bounding box center [334, 197] width 23 height 23
click at [338, 201] on icon "button" at bounding box center [334, 197] width 17 height 17
